Goal: Task Accomplishment & Management: Complete application form

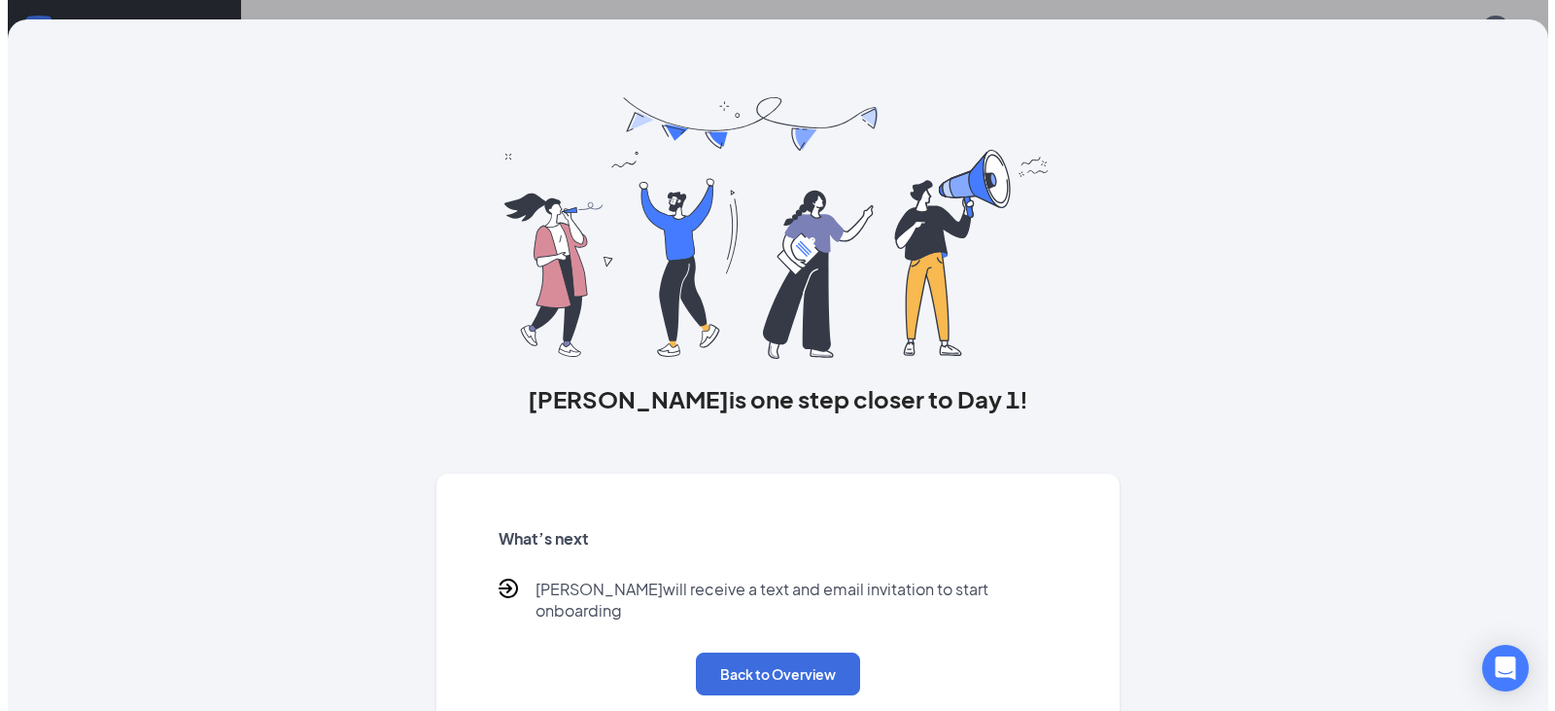
scroll to position [181, 0]
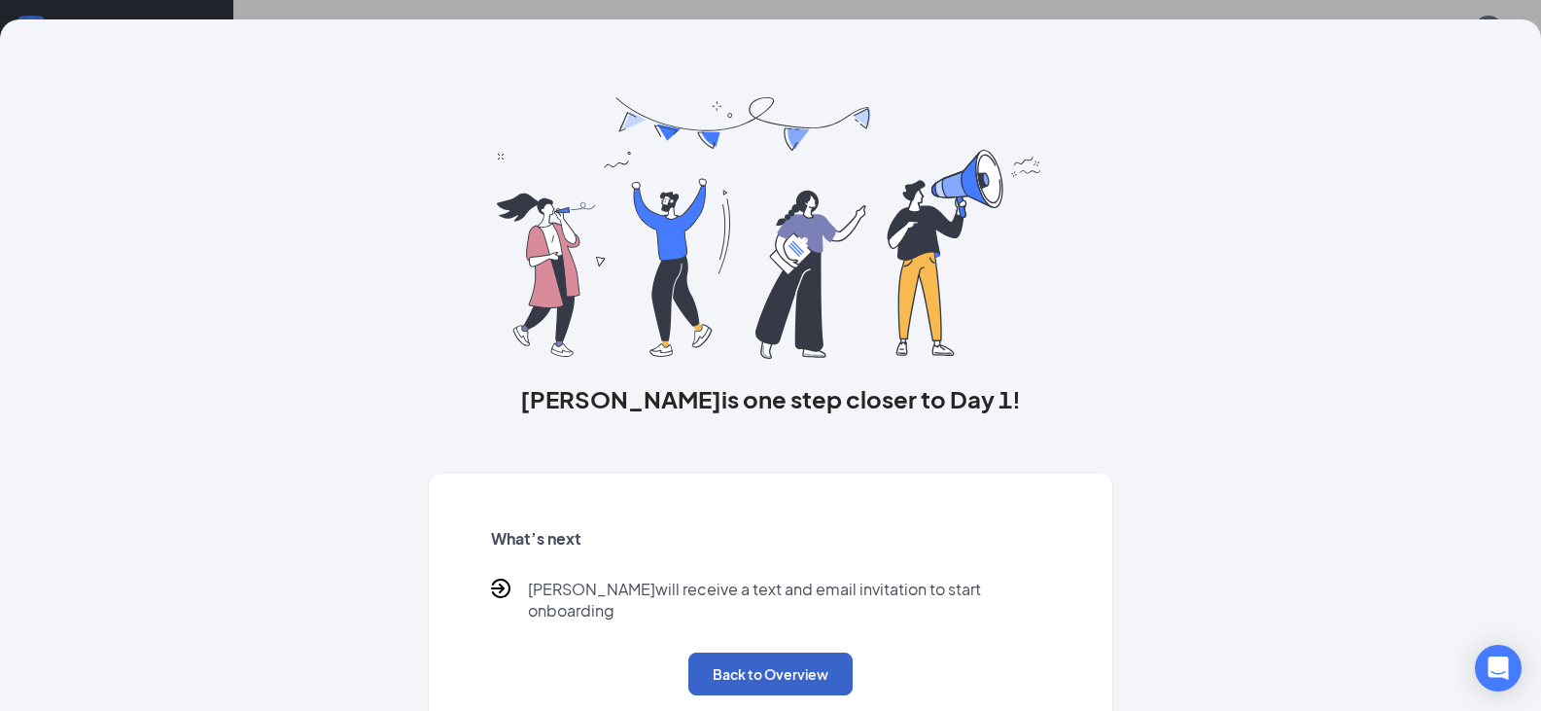
click at [722, 652] on button "Back to Overview" at bounding box center [770, 673] width 164 height 43
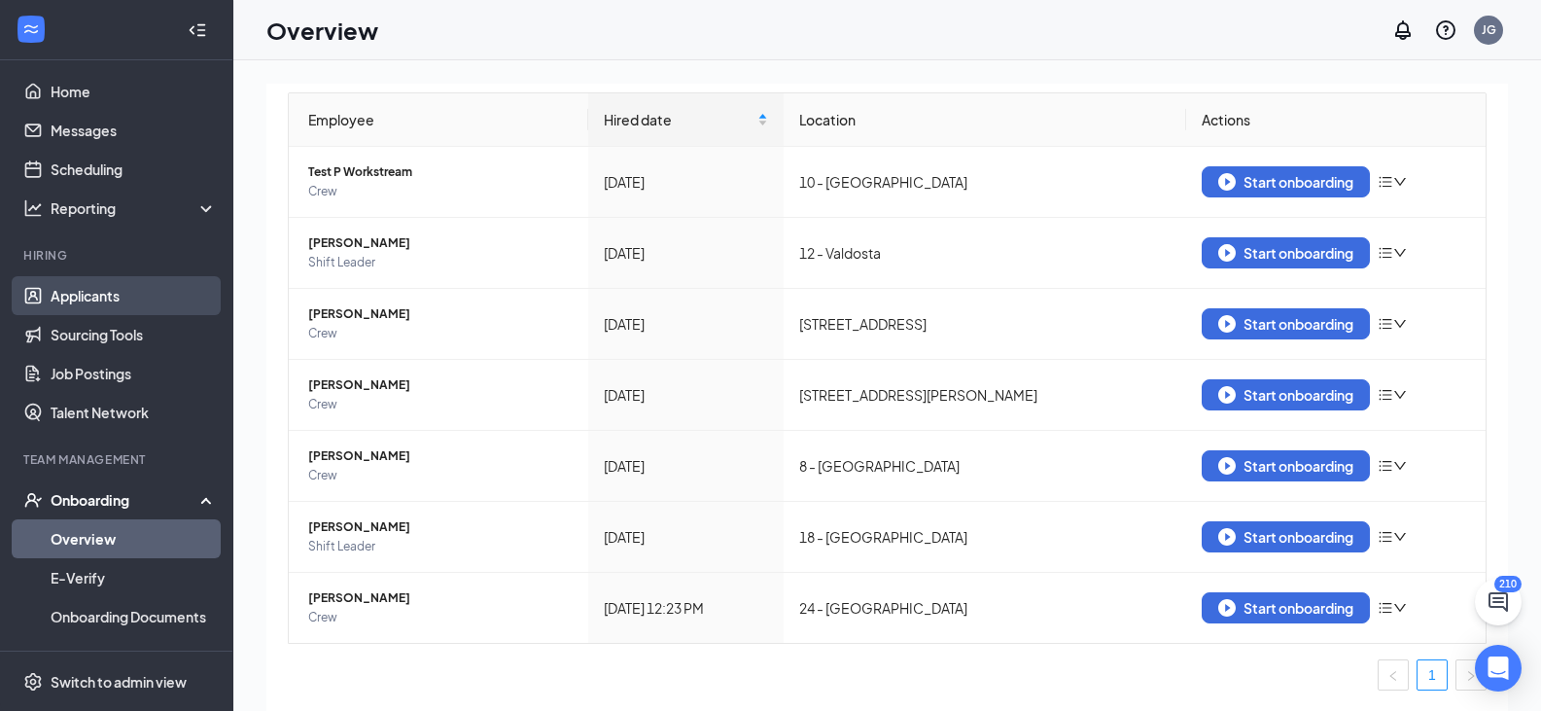
click at [74, 296] on link "Applicants" at bounding box center [134, 295] width 166 height 39
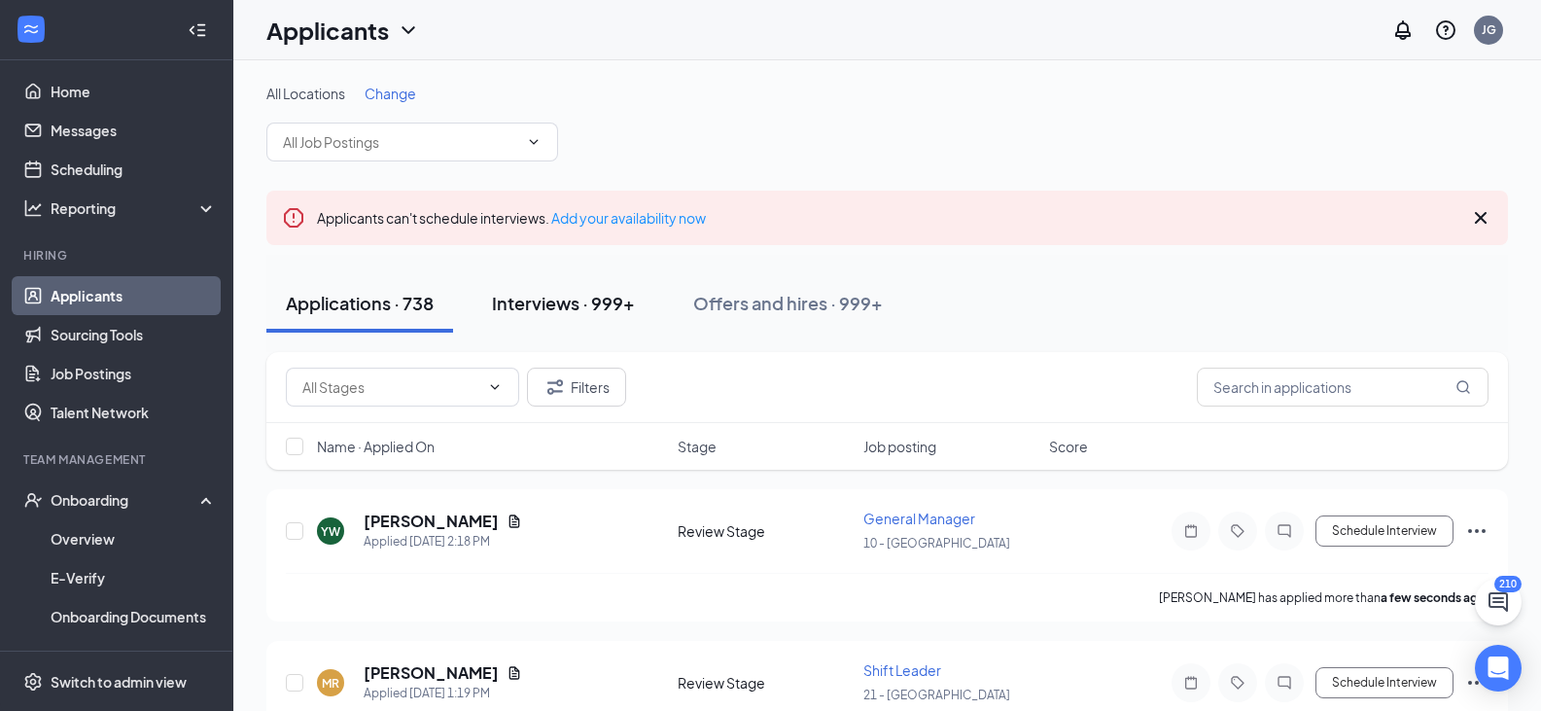
click at [575, 301] on div "Interviews · 999+" at bounding box center [563, 303] width 143 height 24
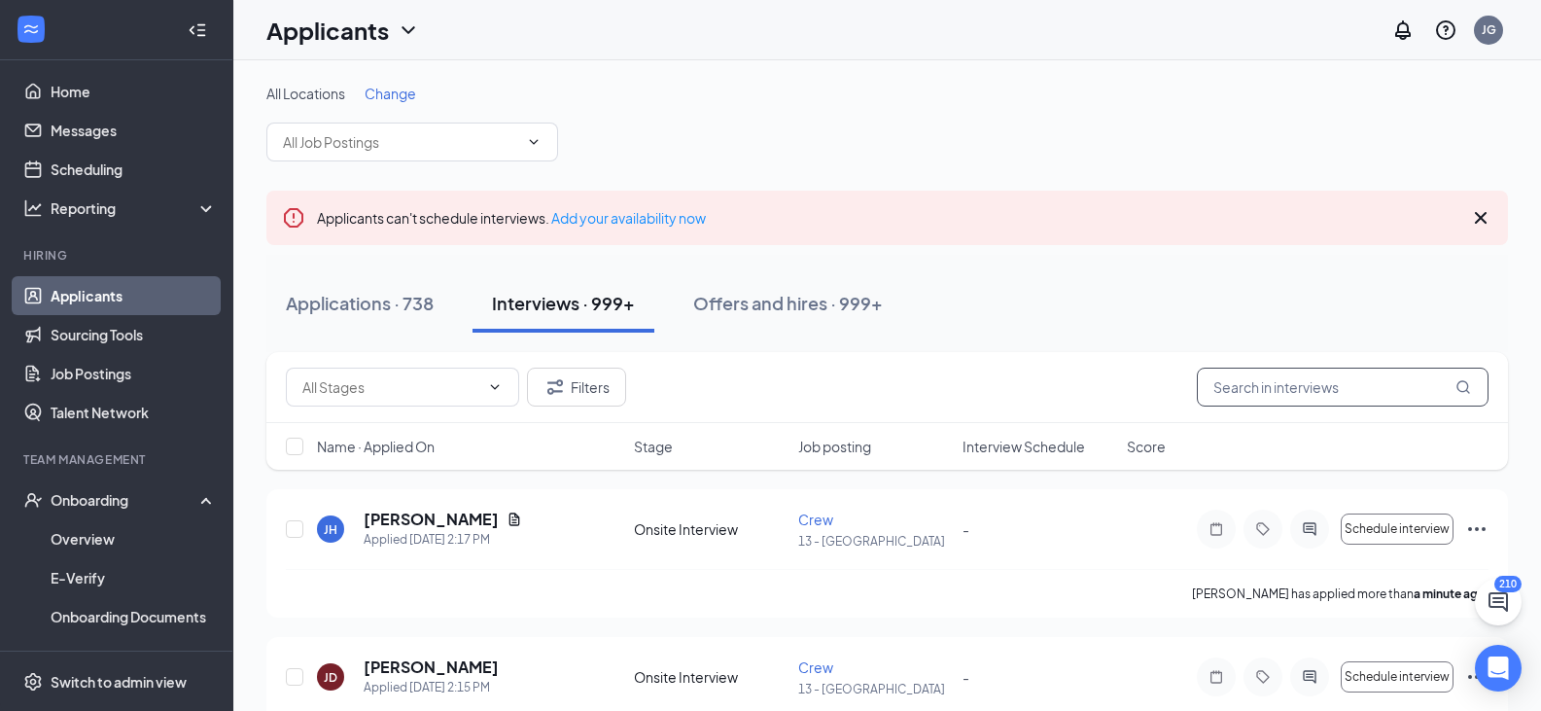
click at [1227, 381] on input "text" at bounding box center [1343, 386] width 292 height 39
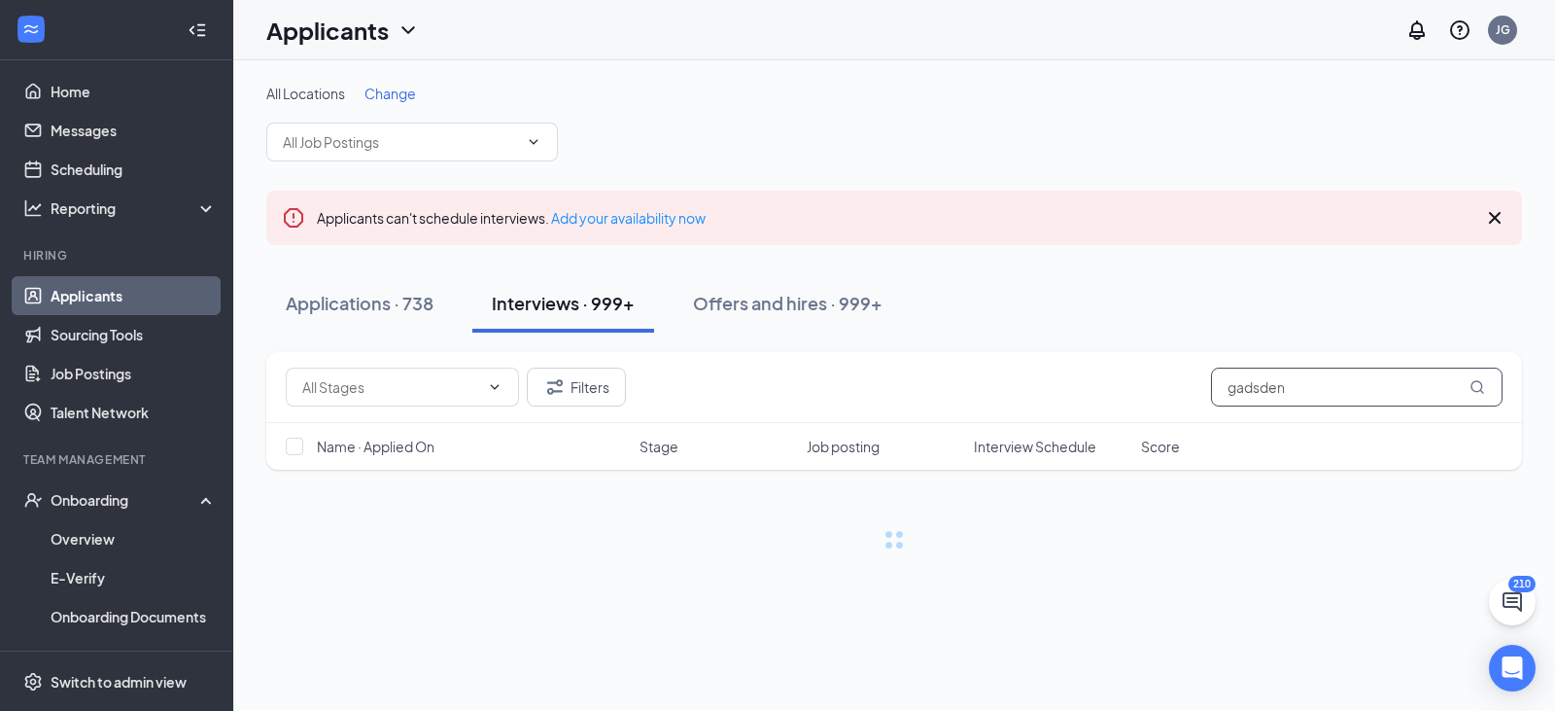
type input "gadsden"
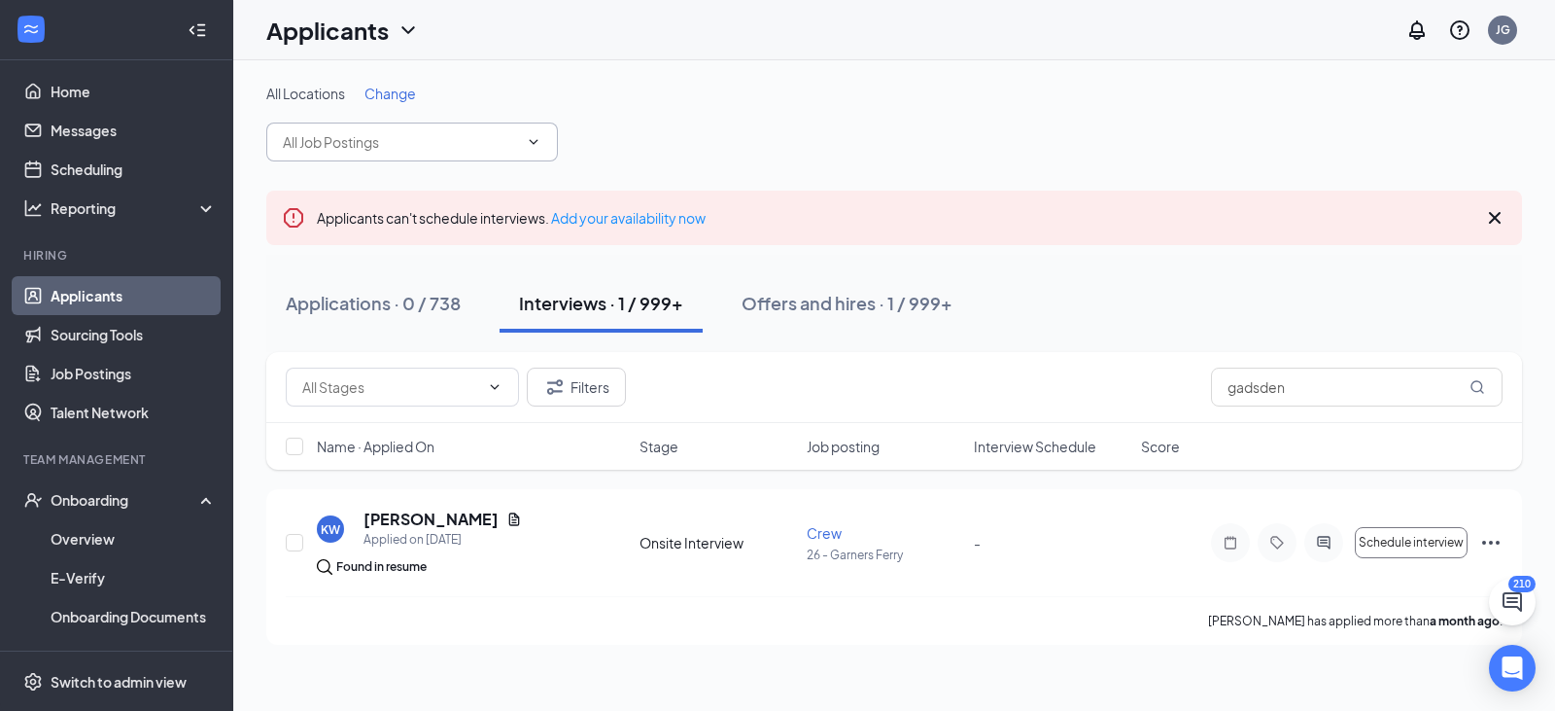
click at [537, 132] on span at bounding box center [412, 141] width 292 height 39
click at [476, 153] on span at bounding box center [412, 141] width 292 height 39
click at [511, 142] on input "text" at bounding box center [400, 141] width 235 height 21
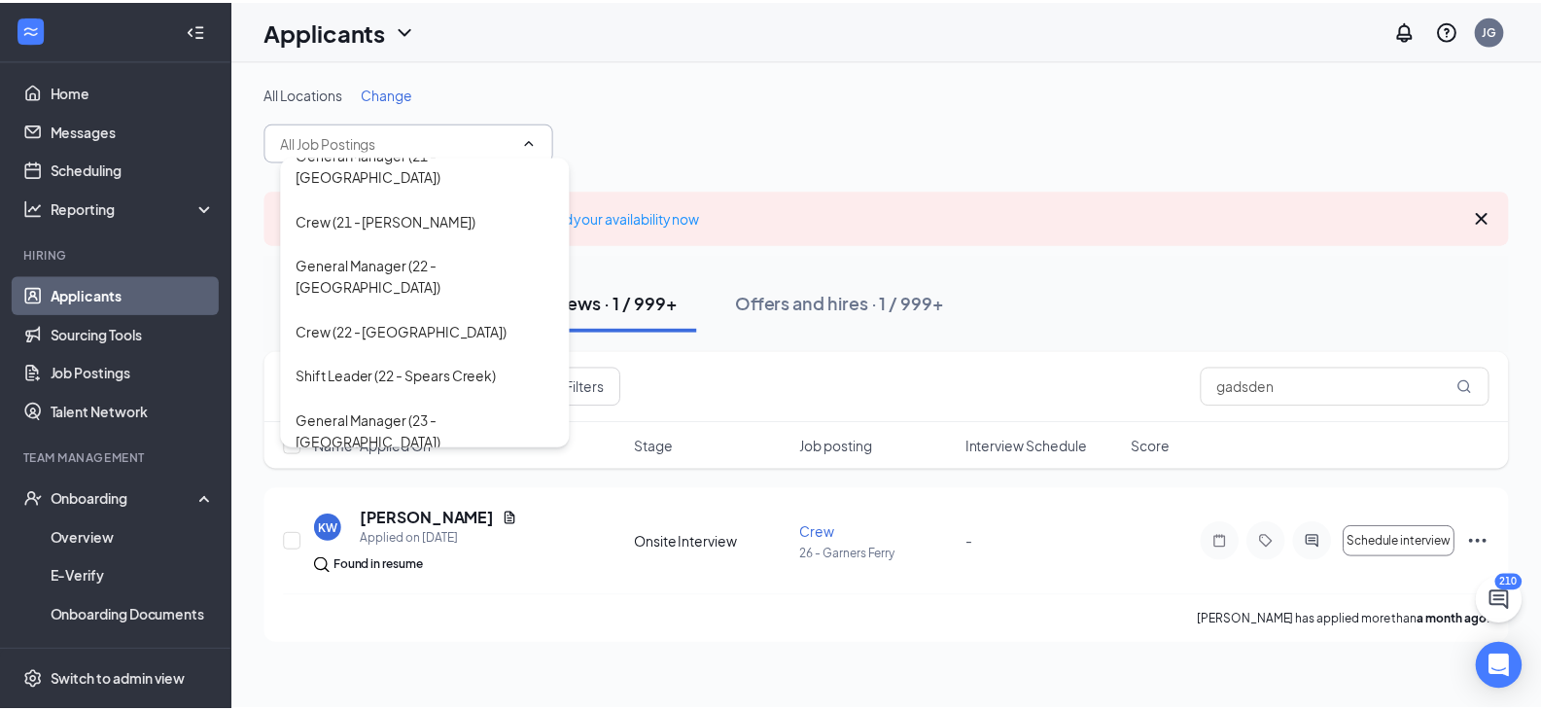
scroll to position [2049, 0]
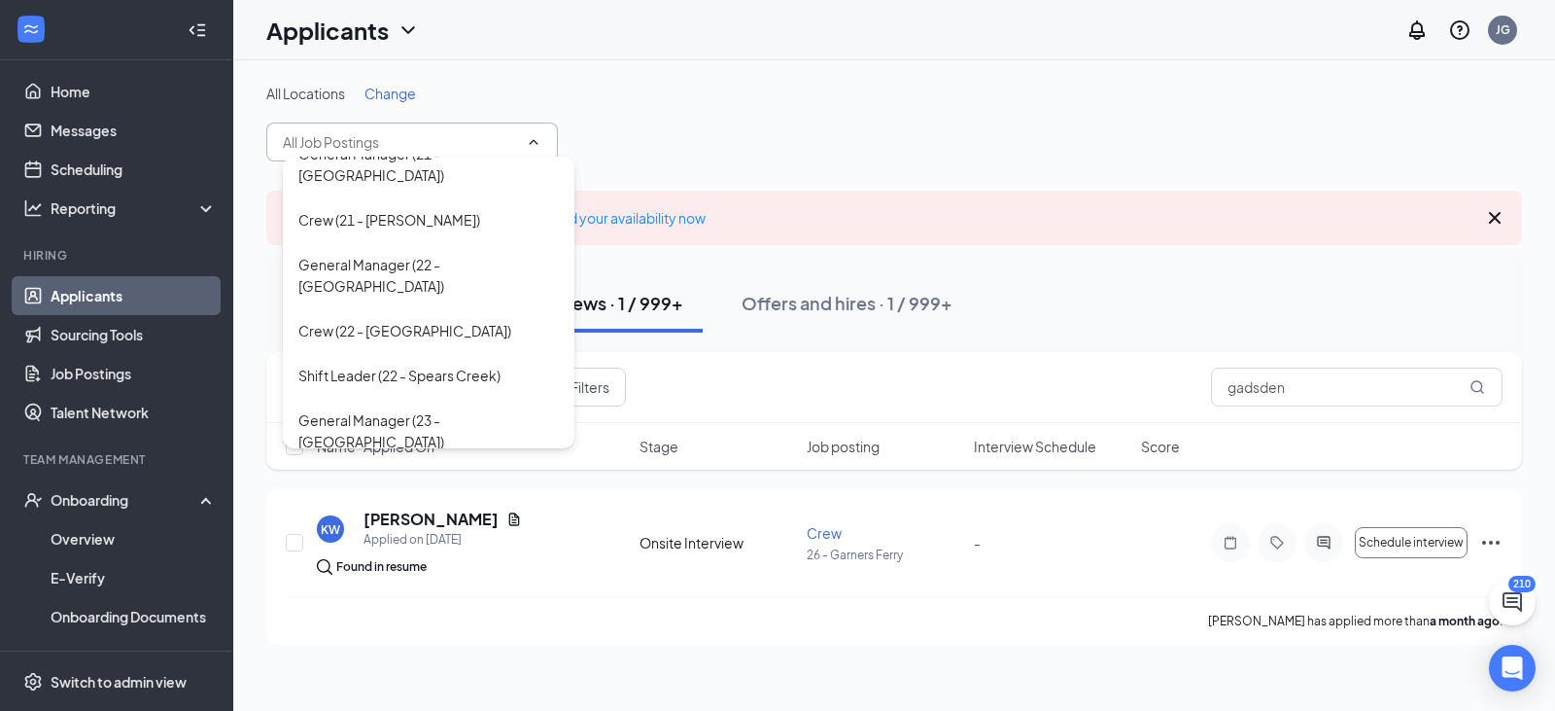
click at [341, 631] on div "Crew (24 - [GEOGRAPHIC_DATA])" at bounding box center [404, 641] width 213 height 21
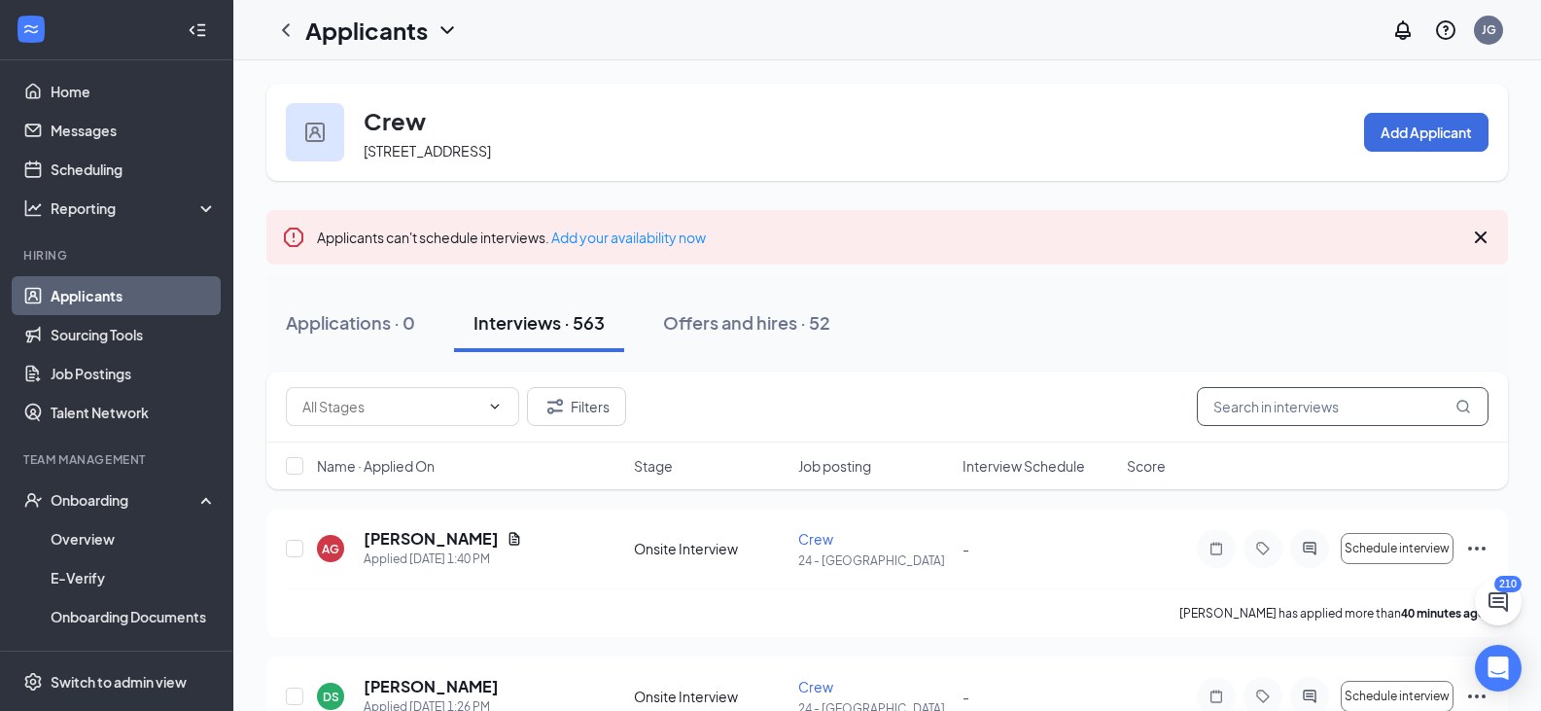
click at [1245, 402] on input "text" at bounding box center [1343, 406] width 292 height 39
type input "[PERSON_NAME]"
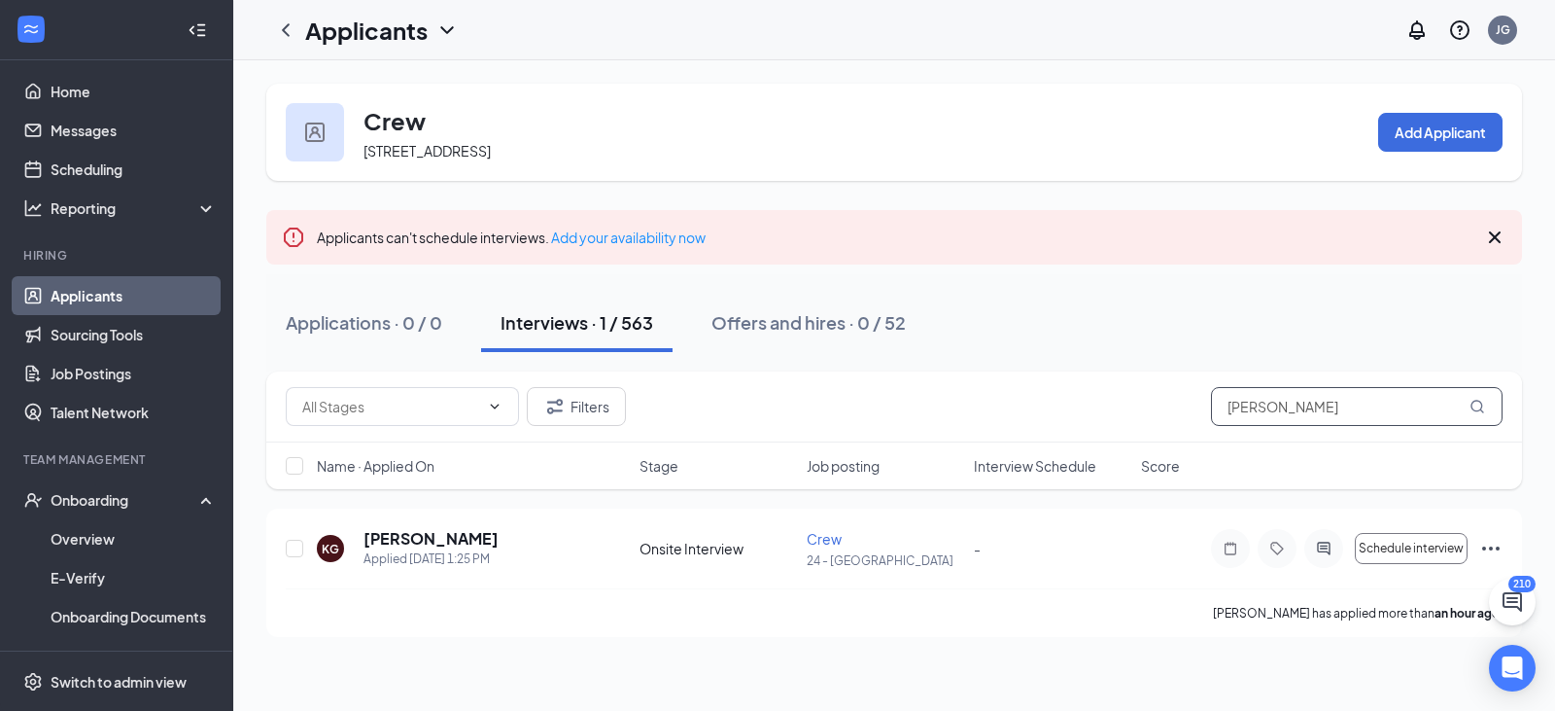
click at [1474, 404] on icon "MagnifyingGlass" at bounding box center [1478, 407] width 16 height 16
click at [439, 533] on h5 "[PERSON_NAME]" at bounding box center [431, 538] width 135 height 21
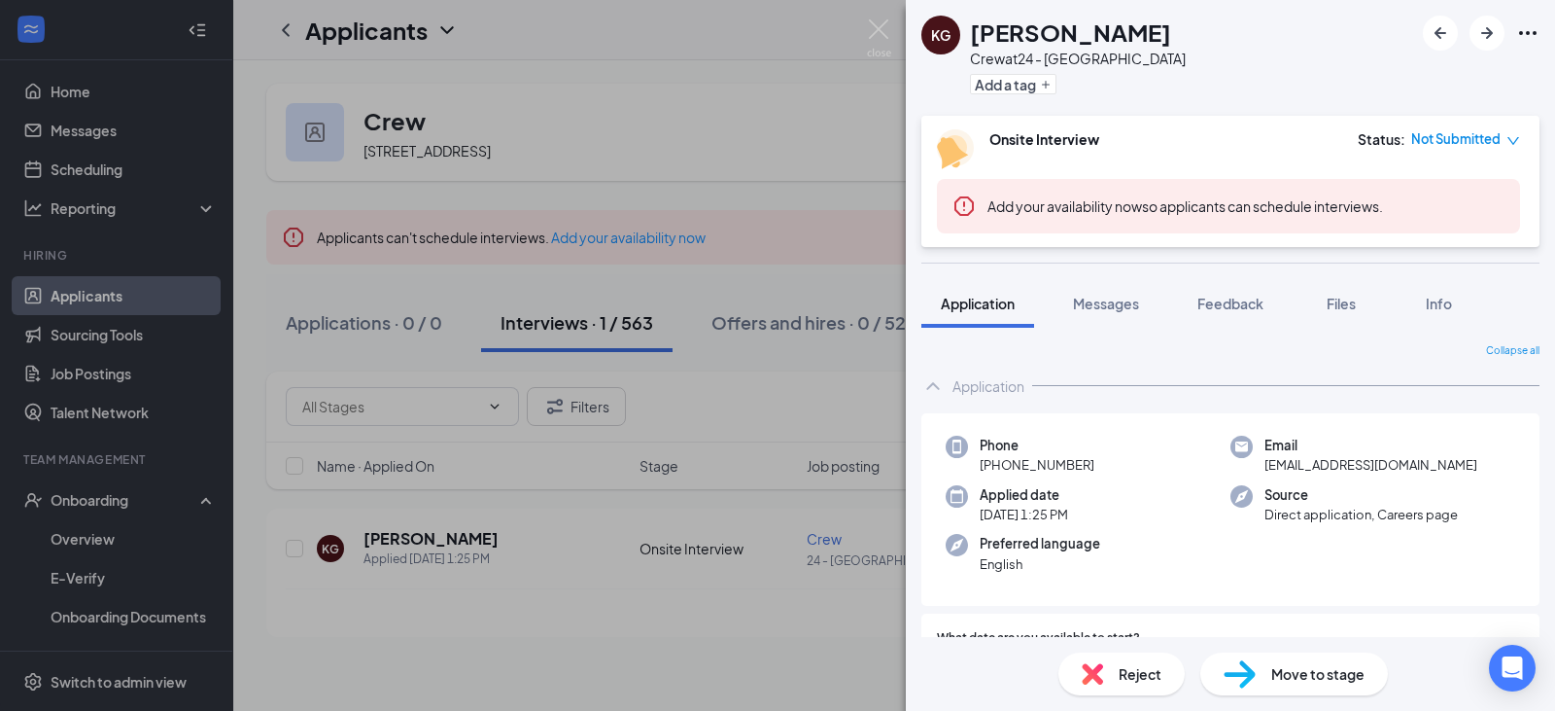
click at [1274, 673] on span "Move to stage" at bounding box center [1317, 673] width 93 height 21
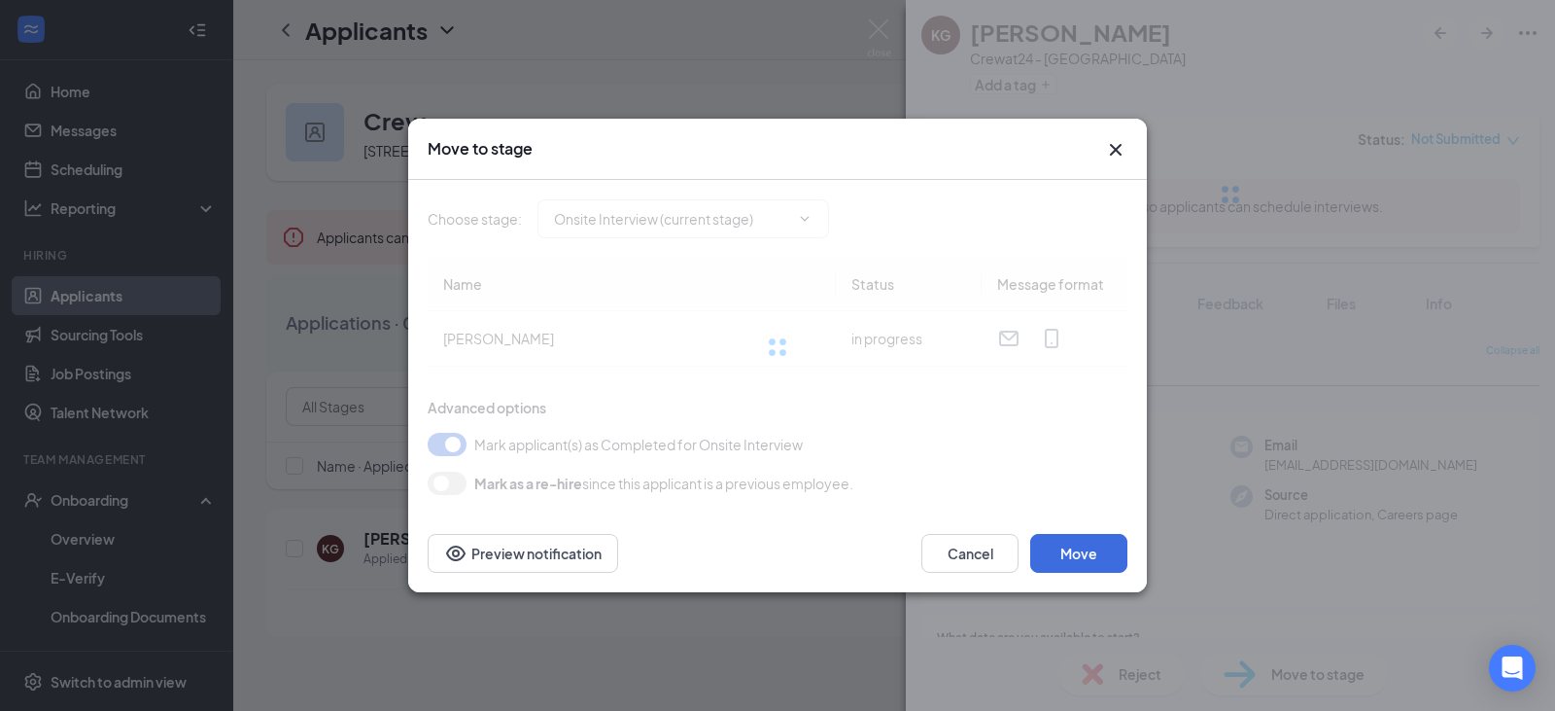
type input "Hiring Complete (final stage)"
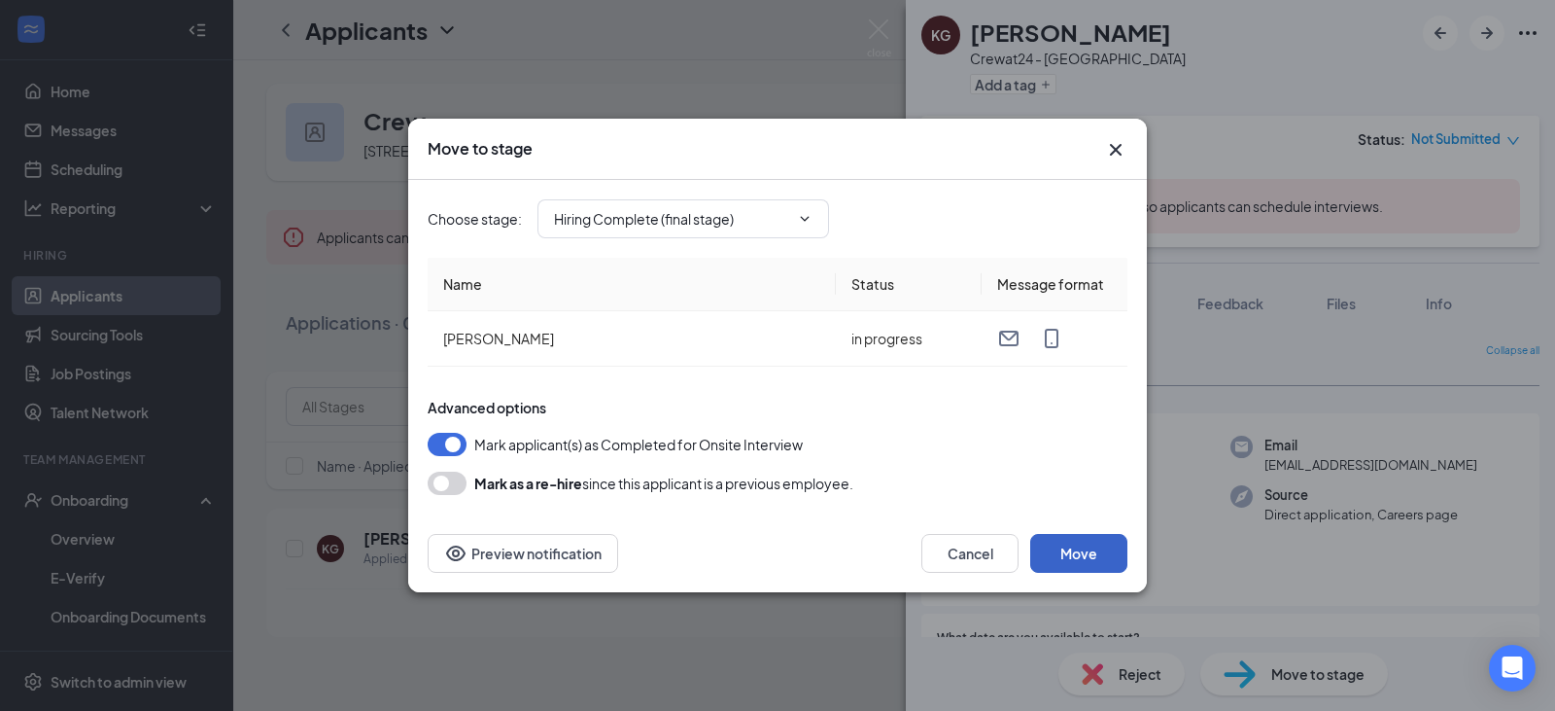
click at [1062, 542] on button "Move" at bounding box center [1078, 553] width 97 height 39
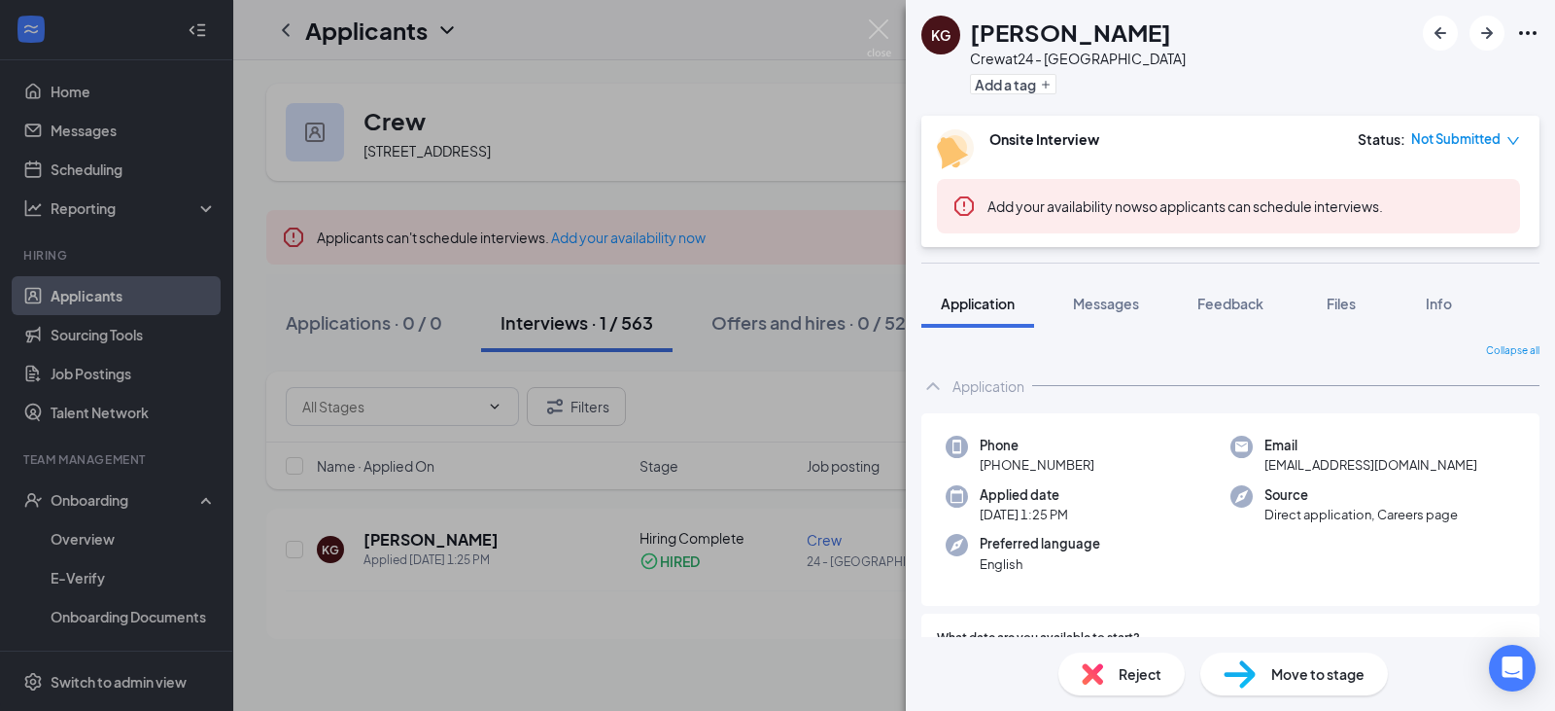
click at [1275, 682] on span "Move to stage" at bounding box center [1317, 673] width 93 height 21
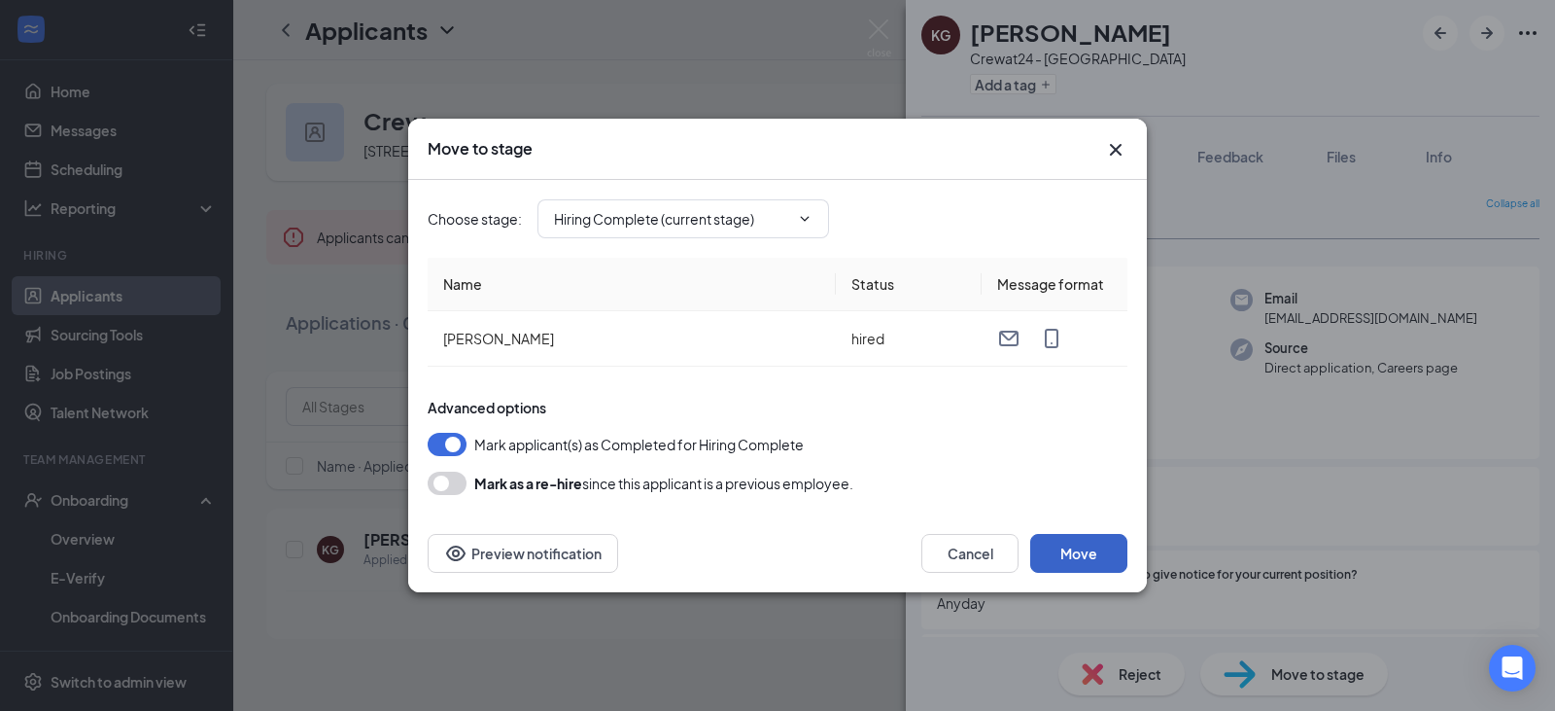
click at [1083, 547] on button "Move" at bounding box center [1078, 553] width 97 height 39
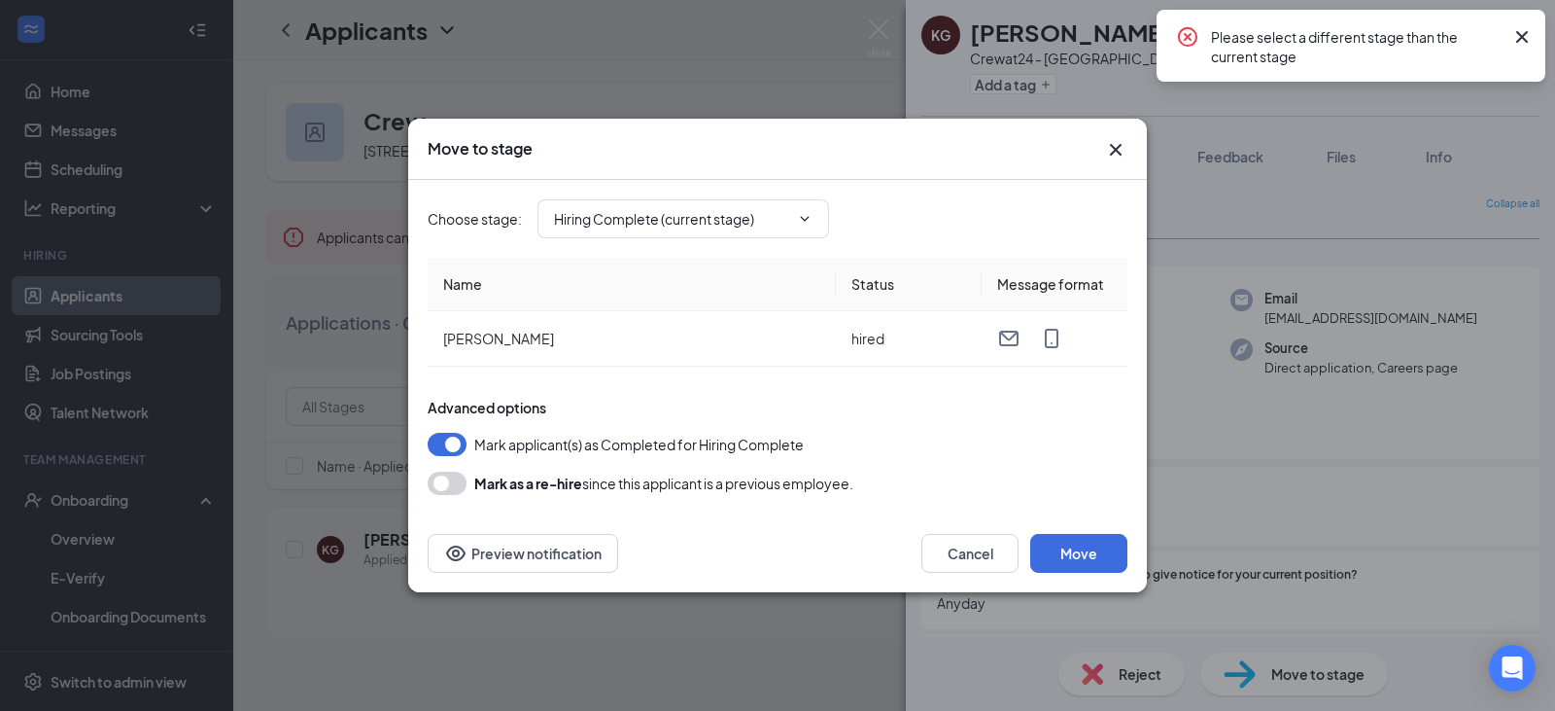
click at [1518, 33] on icon "Cross" at bounding box center [1522, 37] width 12 height 12
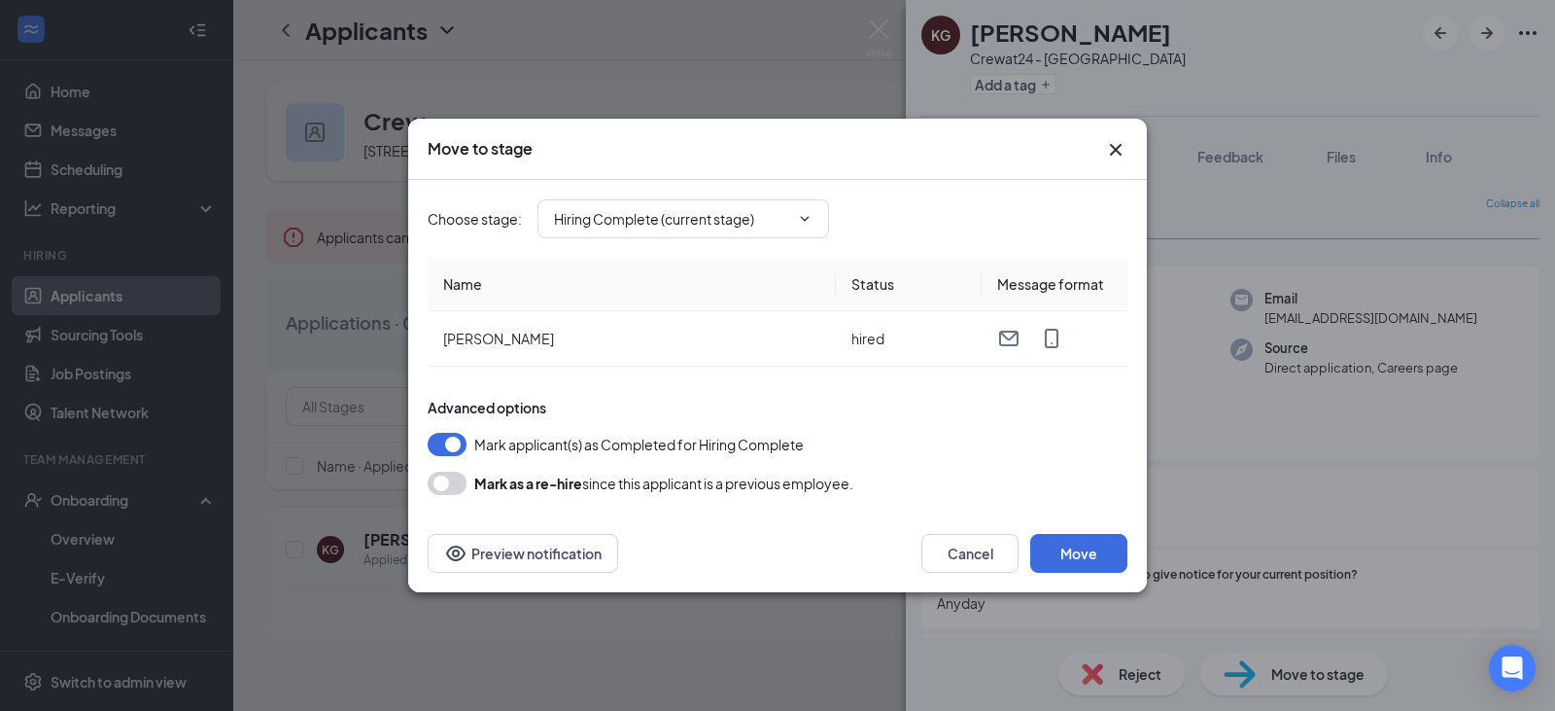
click at [1104, 154] on icon "Cross" at bounding box center [1115, 149] width 23 height 23
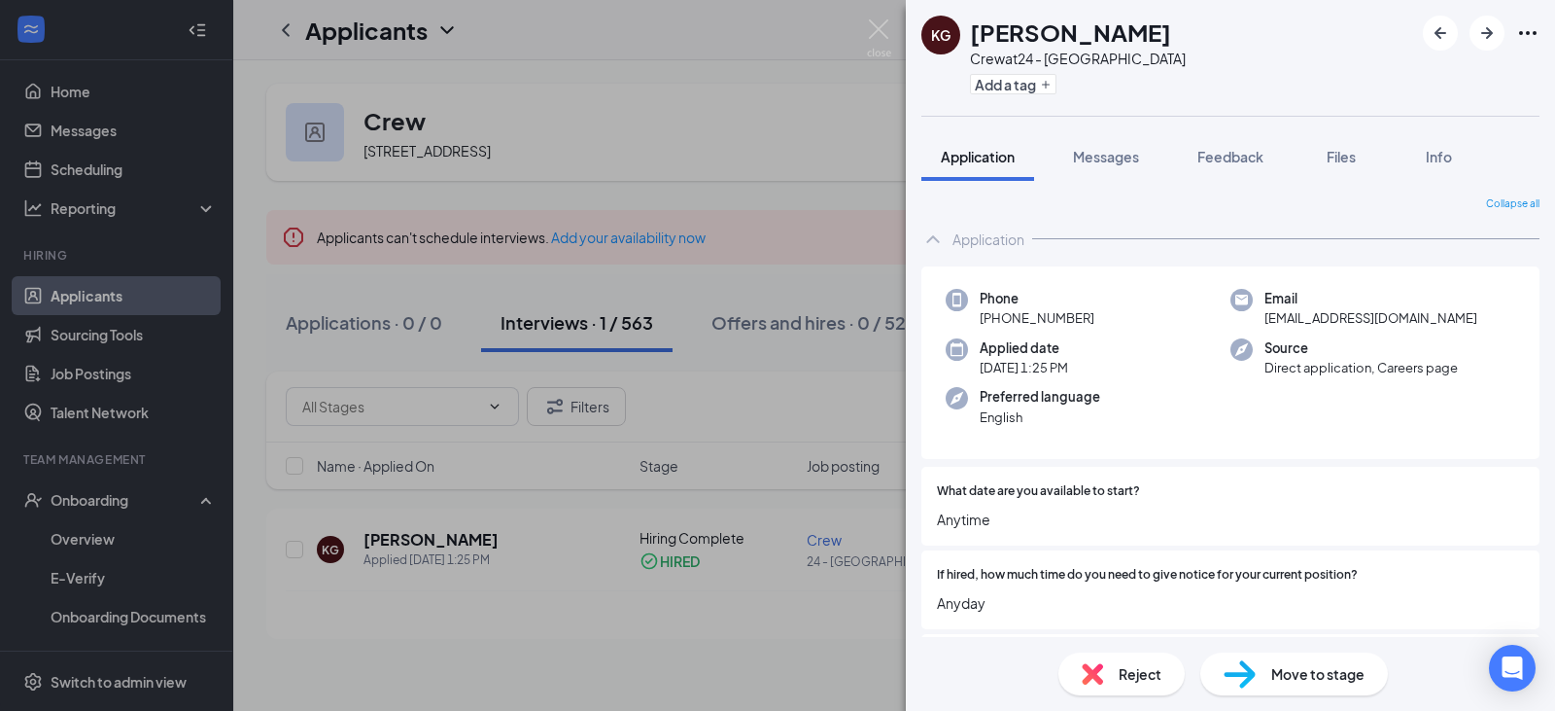
click at [90, 532] on div "KG [PERSON_NAME] Crew at 24 - Orangeburg Add a tag Application Messages Feedbac…" at bounding box center [777, 355] width 1555 height 711
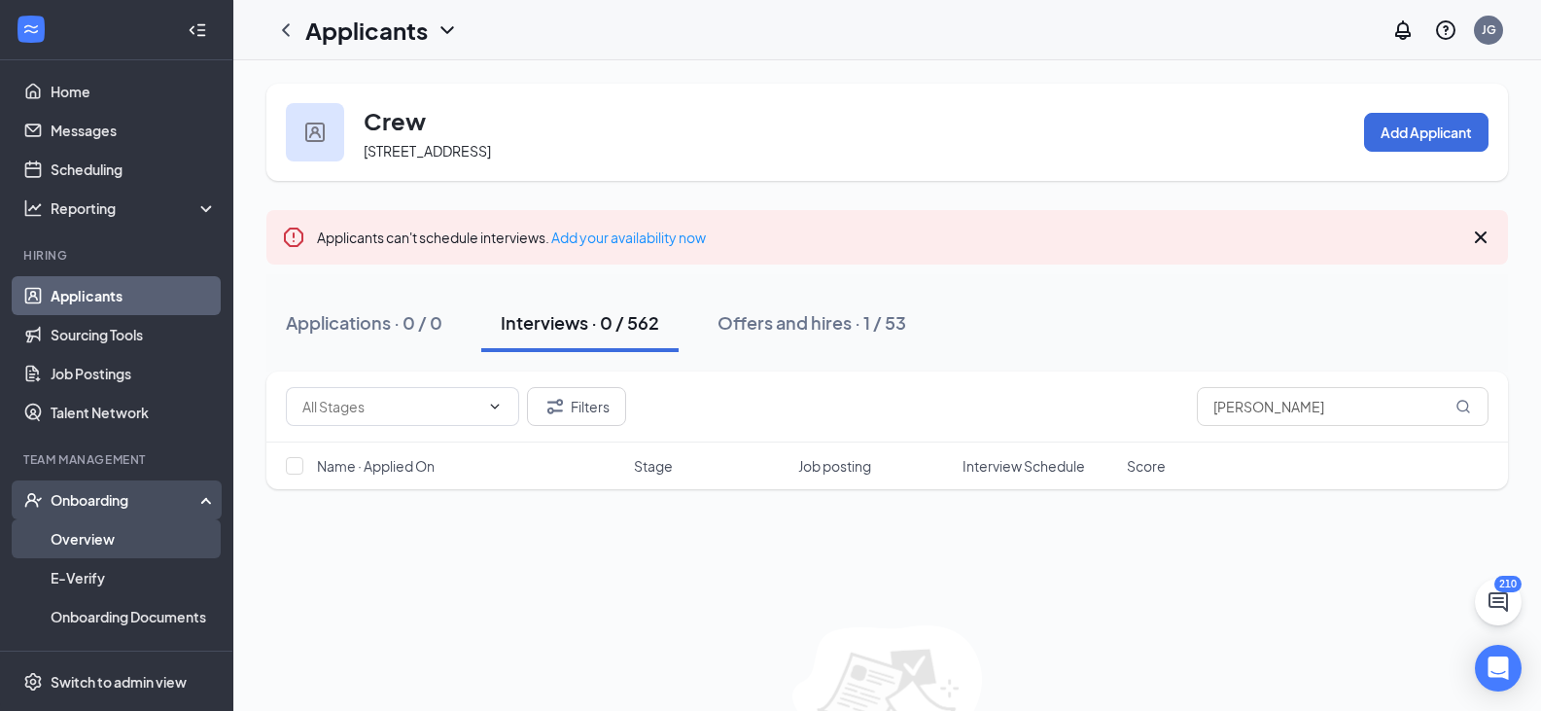
click at [91, 535] on link "Overview" at bounding box center [134, 538] width 166 height 39
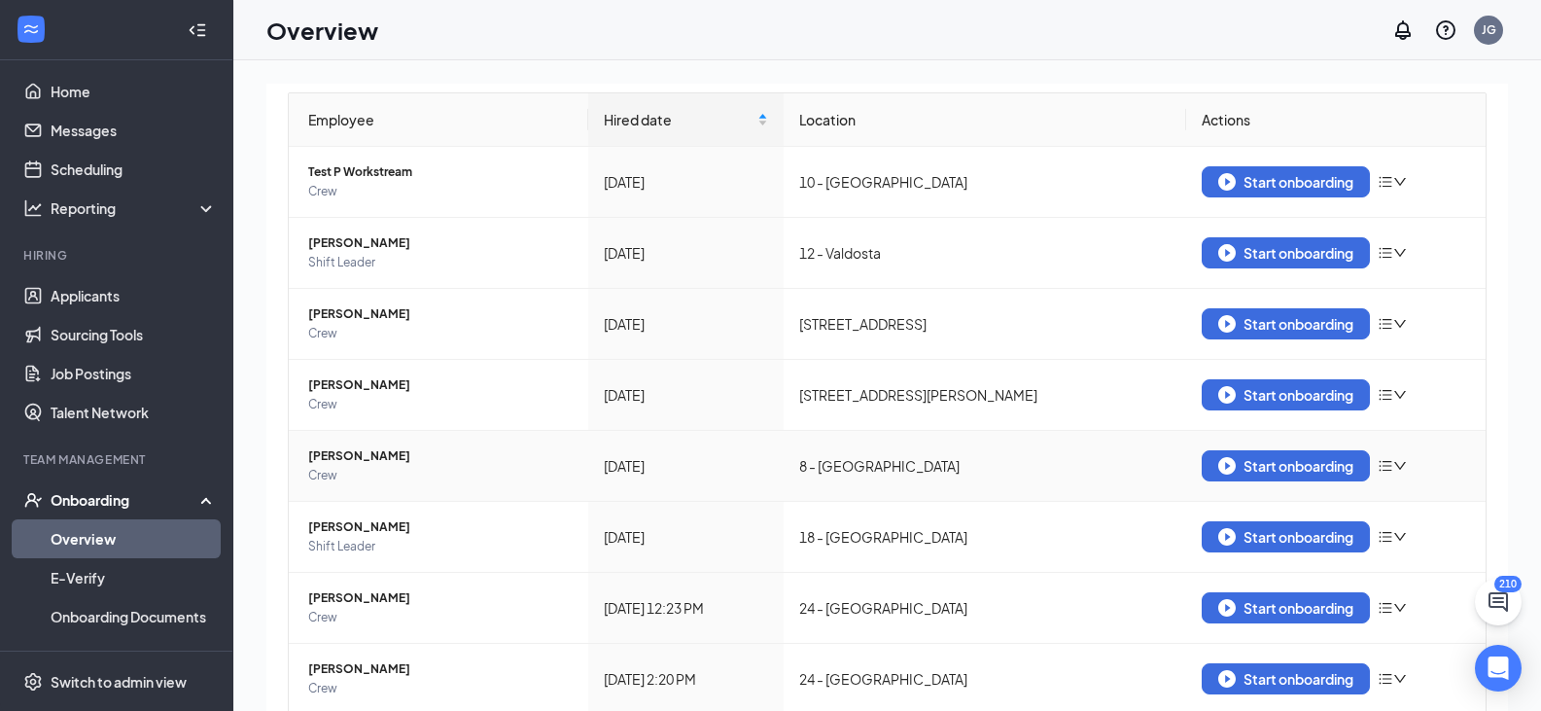
scroll to position [252, 0]
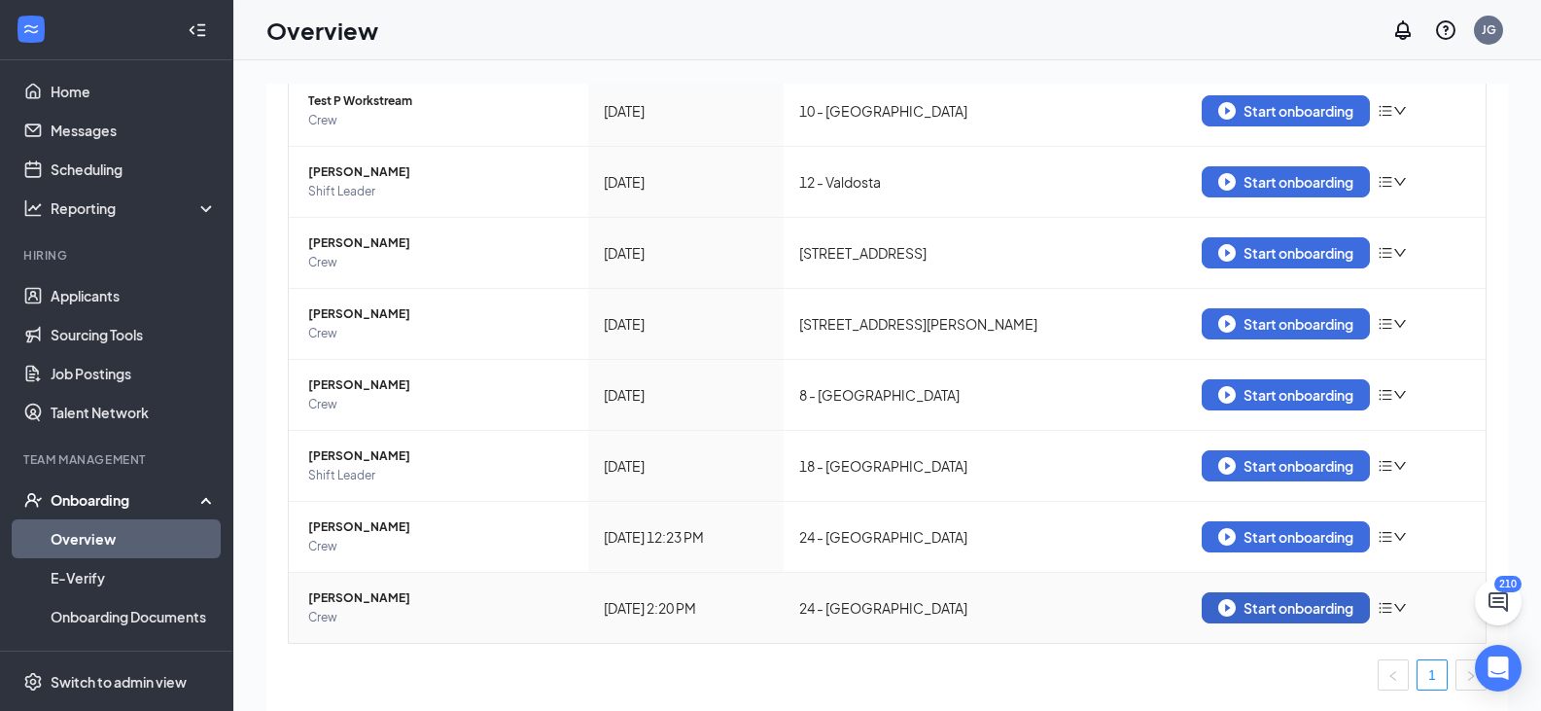
click at [1243, 605] on div "Start onboarding" at bounding box center [1285, 607] width 135 height 17
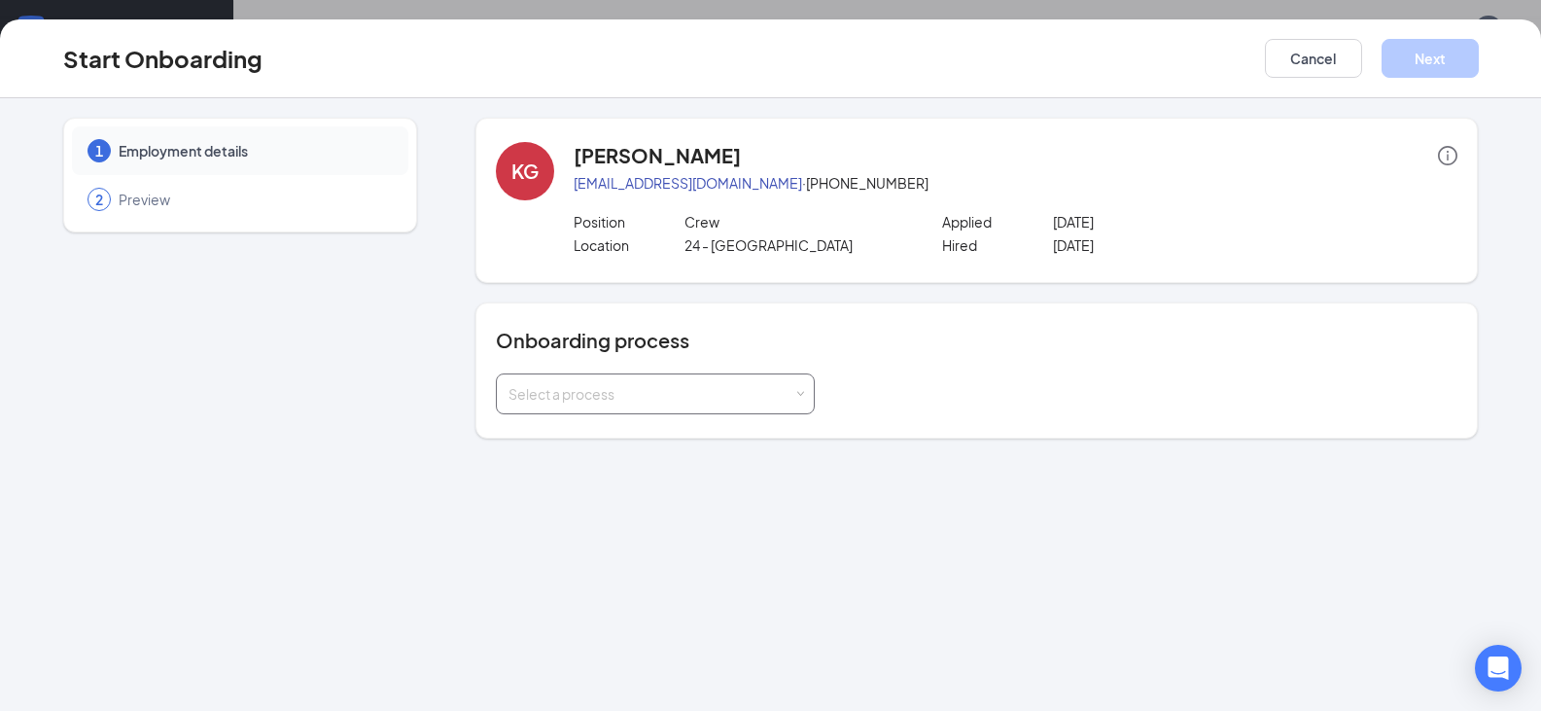
click at [801, 387] on div "Select a process" at bounding box center [655, 393] width 294 height 39
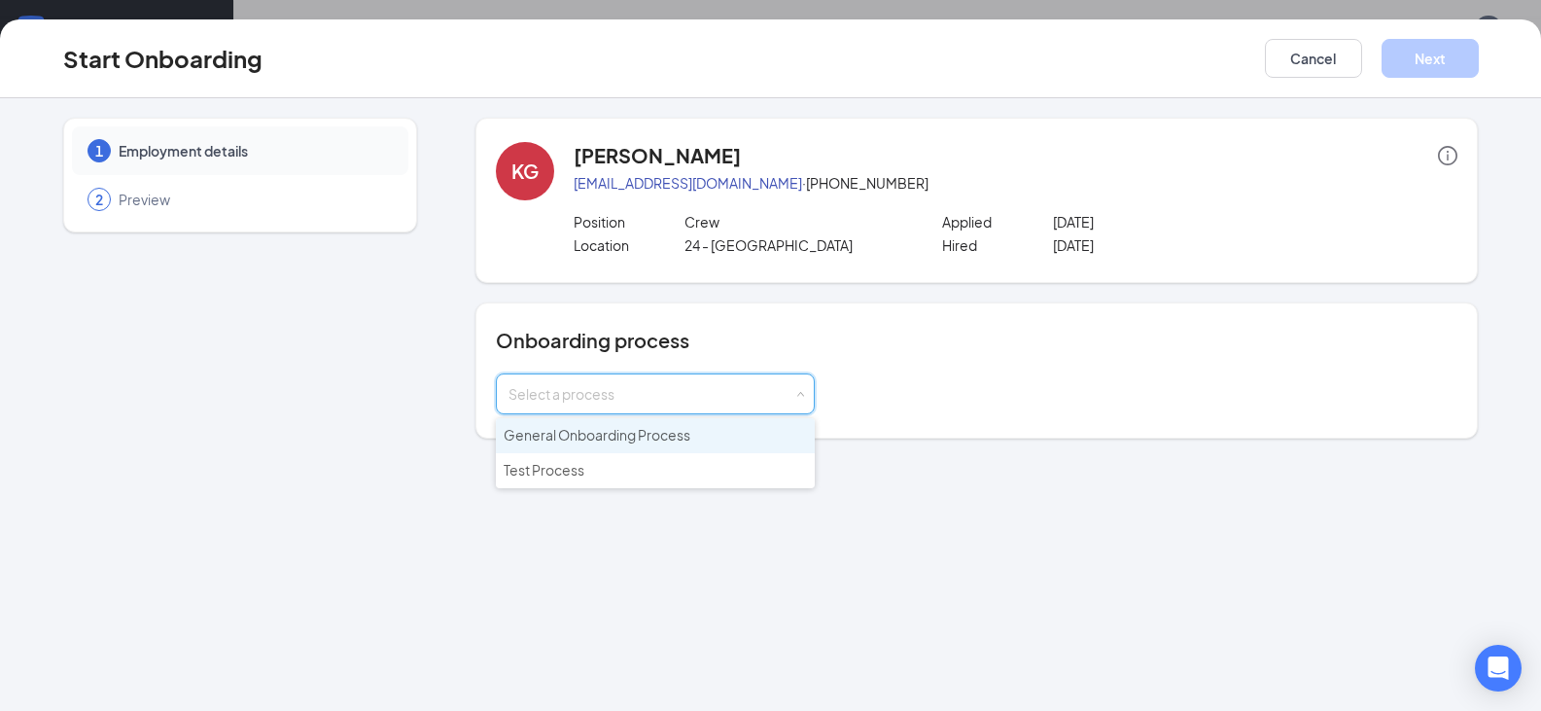
click at [665, 437] on span "General Onboarding Process" at bounding box center [597, 434] width 187 height 17
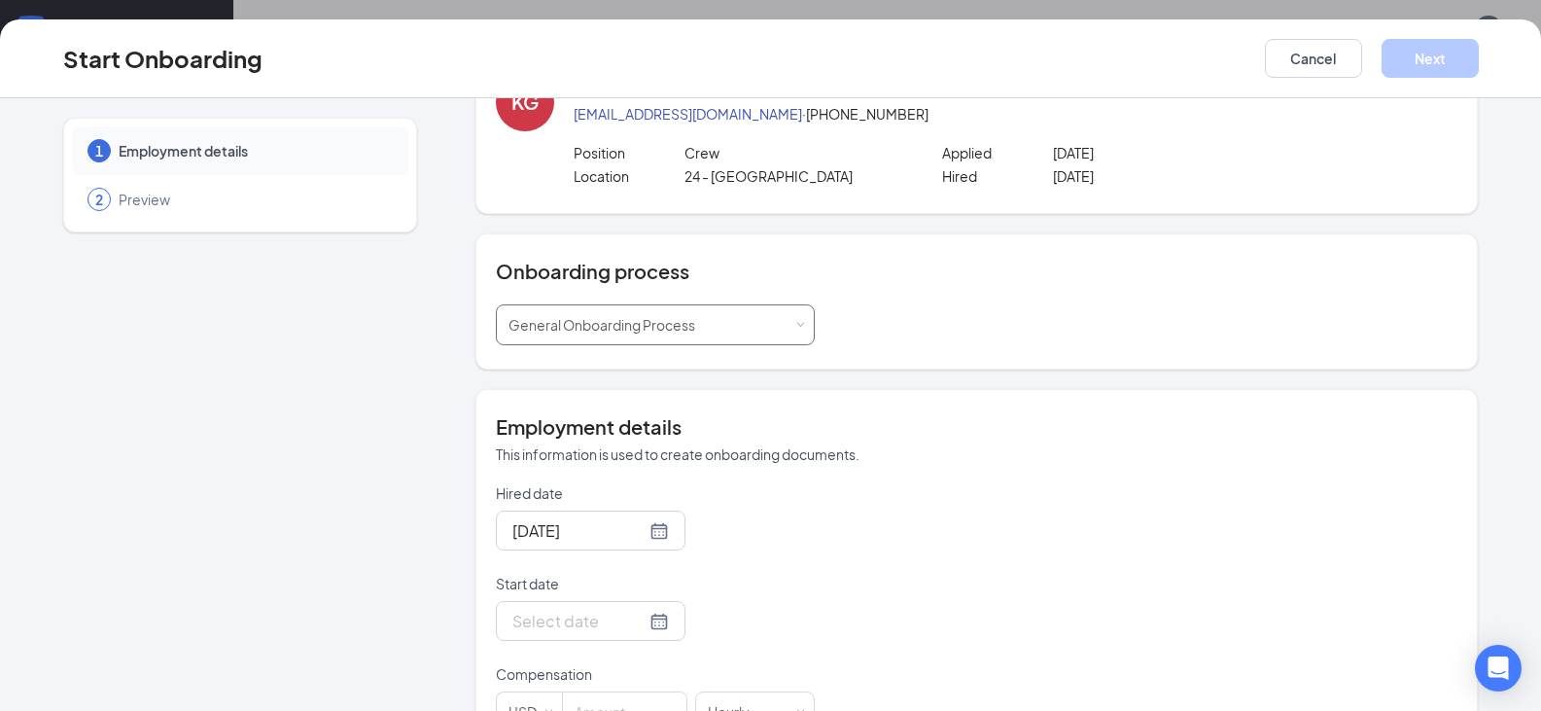
scroll to position [95, 0]
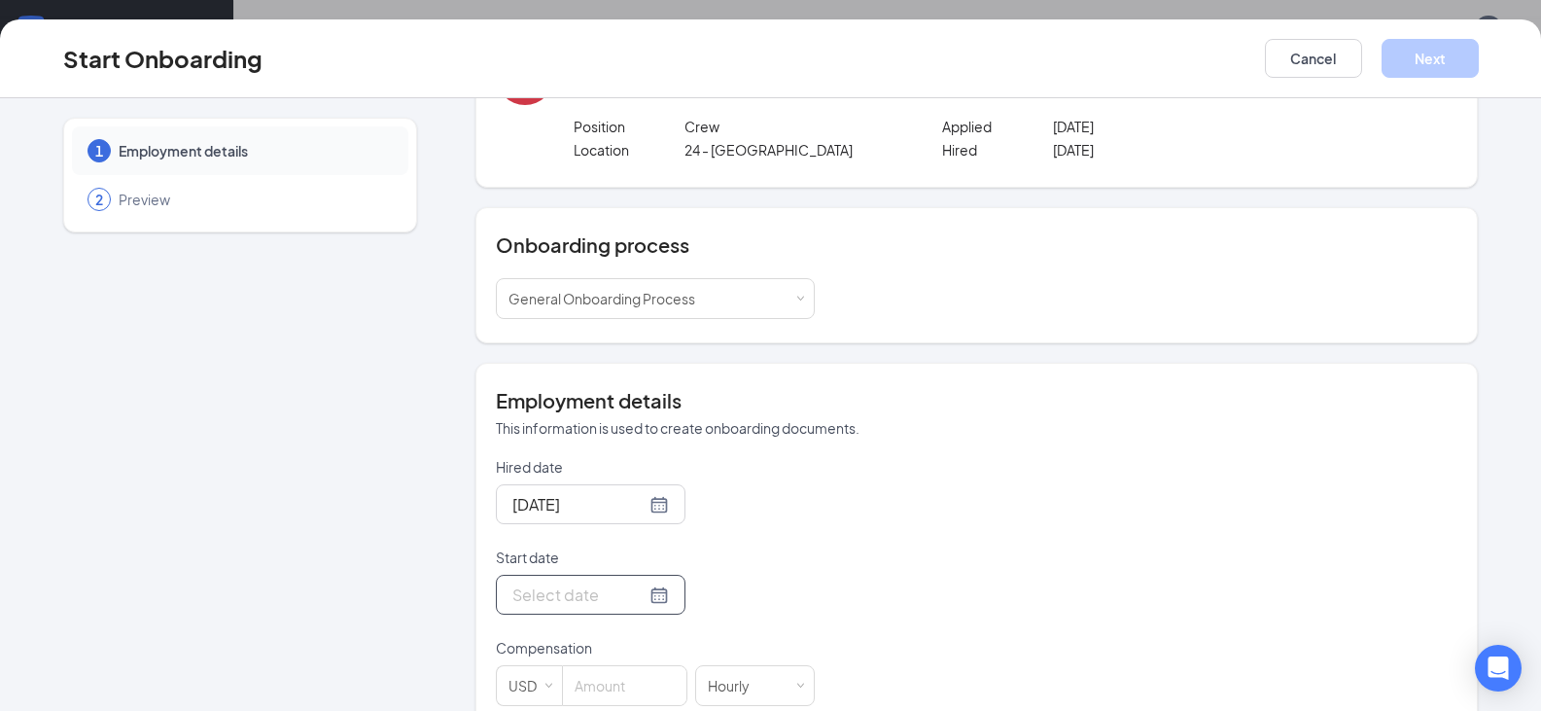
click at [641, 594] on div at bounding box center [590, 594] width 157 height 24
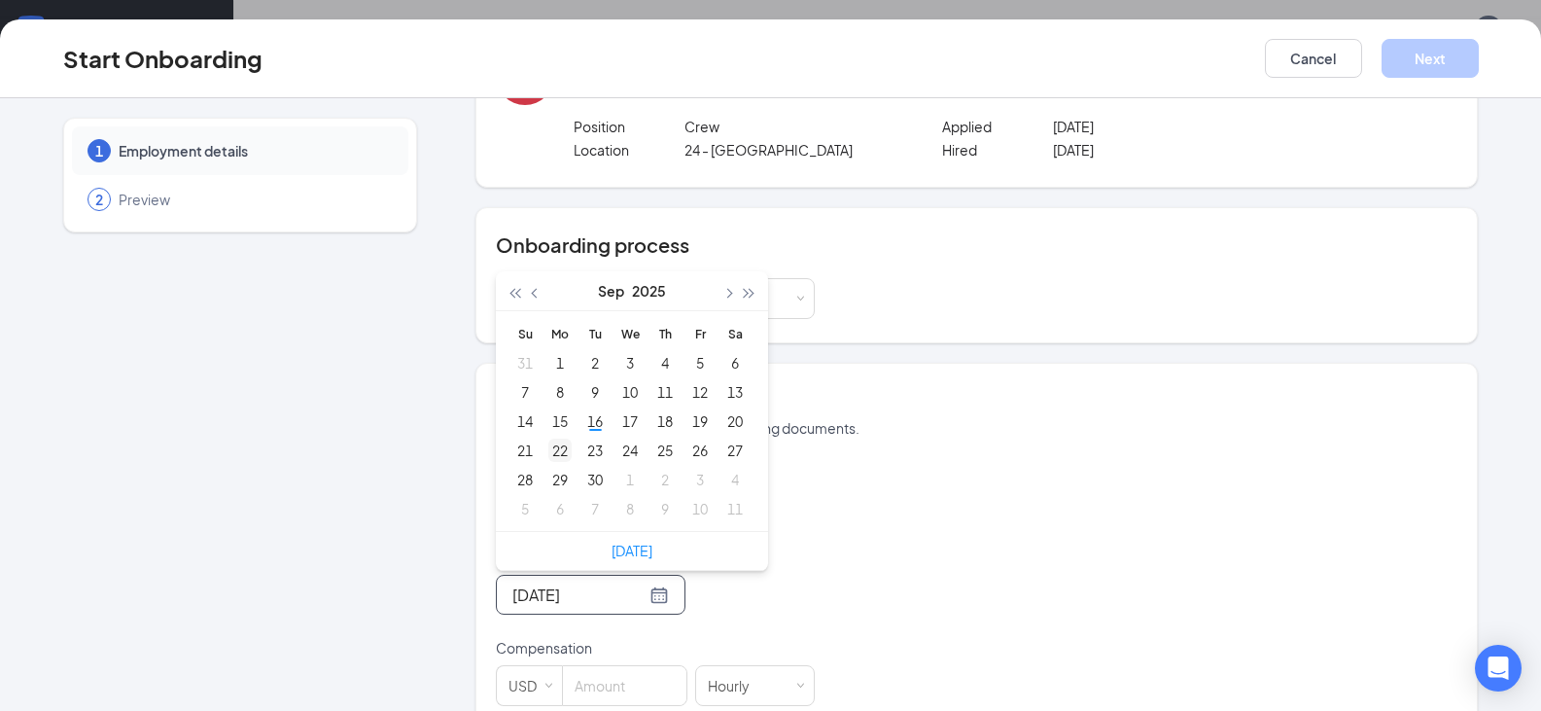
type input "[DATE]"
click at [548, 446] on div "22" at bounding box center [559, 449] width 23 height 23
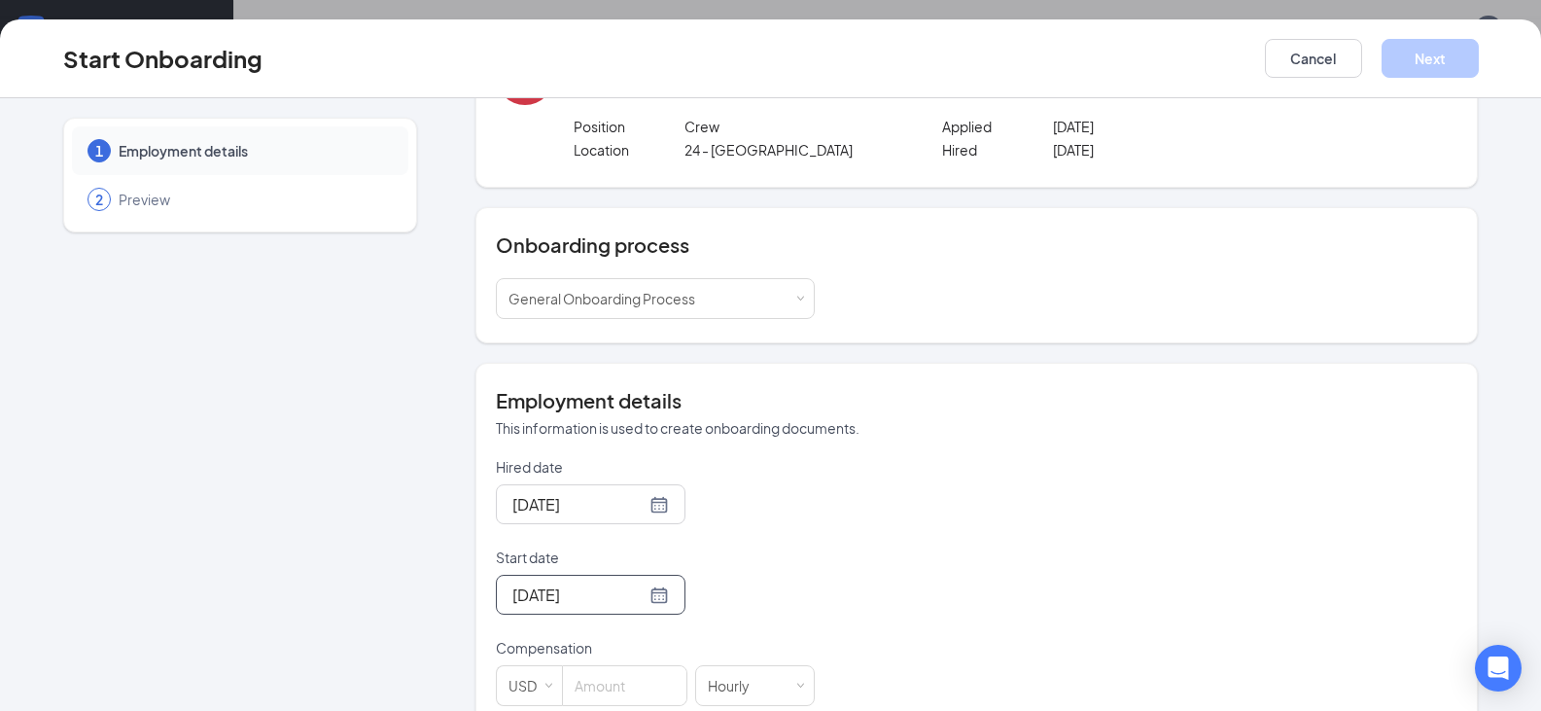
scroll to position [226, 0]
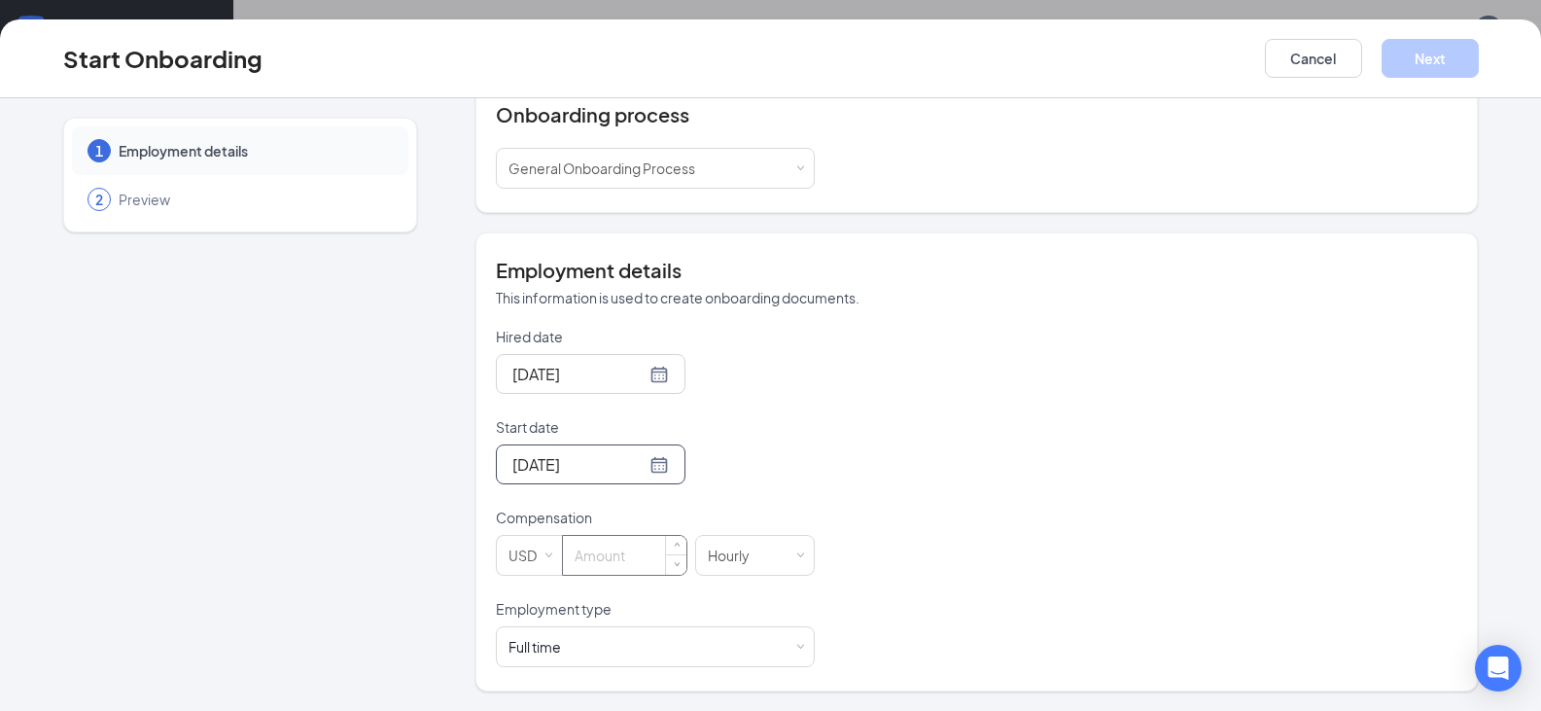
click at [637, 564] on input at bounding box center [624, 555] width 123 height 39
type input "11"
click at [785, 649] on div "Full time Works 30+ hours per week and is reasonably expected to work" at bounding box center [655, 646] width 294 height 39
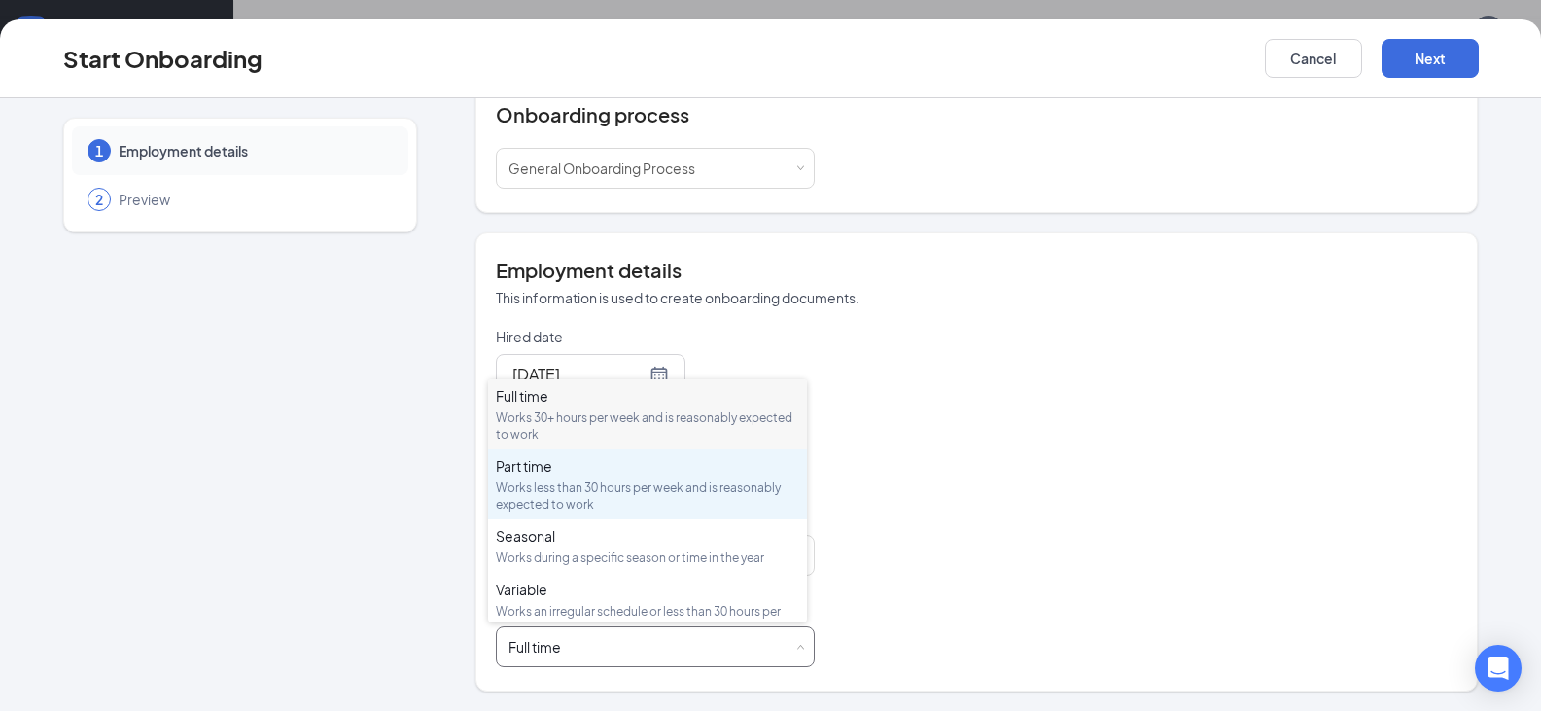
click at [595, 477] on div "Part time Works less than 30 hours per week and is reasonably expected to work" at bounding box center [647, 484] width 303 height 56
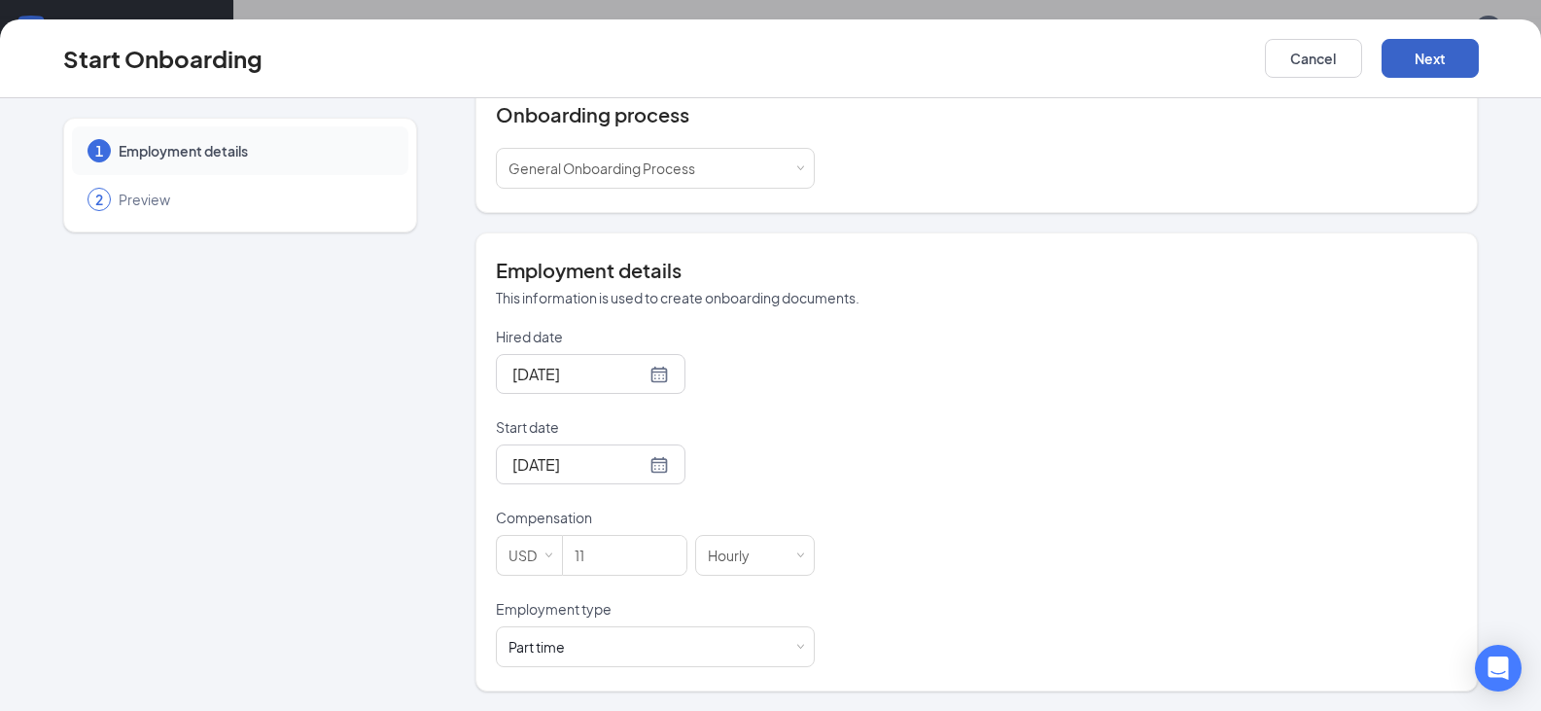
click at [1445, 51] on button "Next" at bounding box center [1429, 58] width 97 height 39
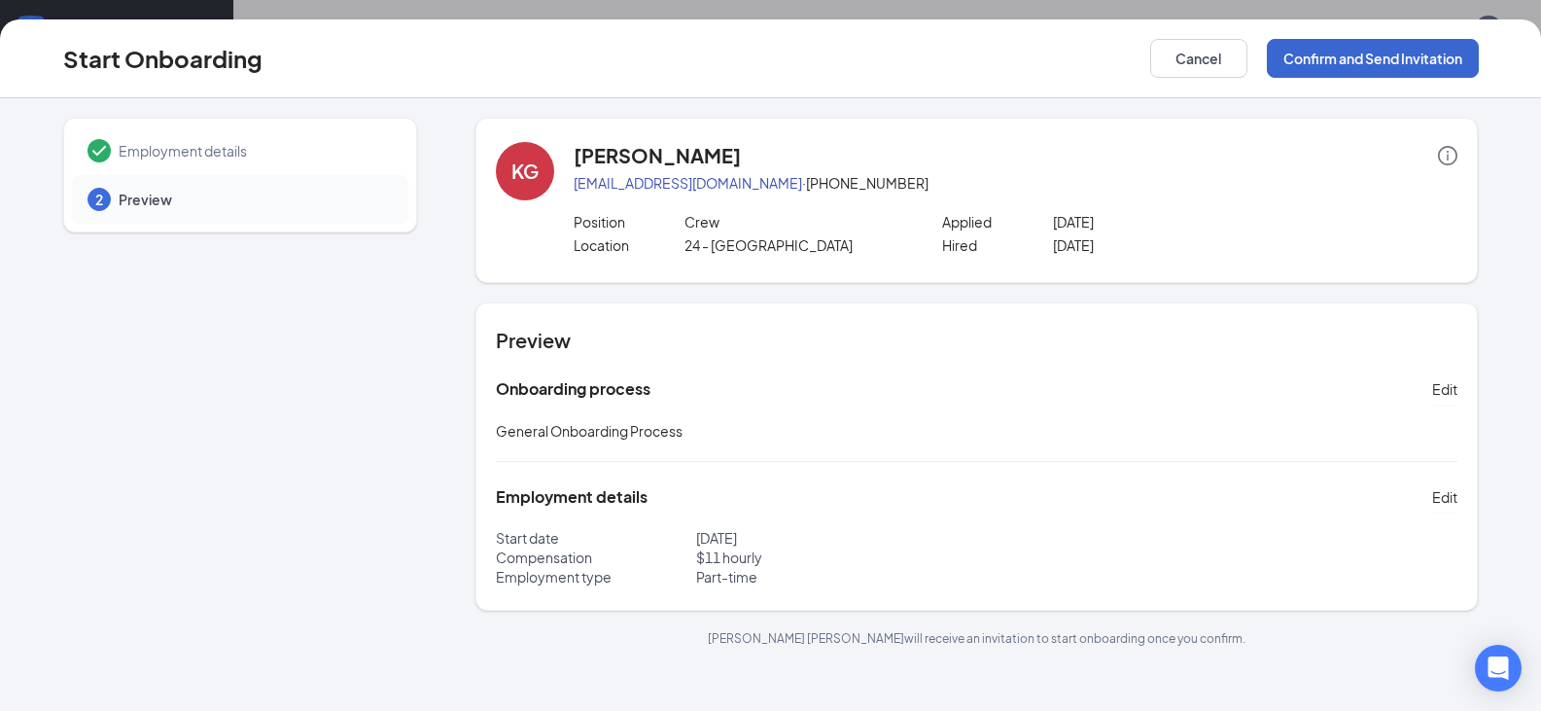
scroll to position [0, 0]
click at [1367, 54] on button "Confirm and Send Invitation" at bounding box center [1373, 58] width 212 height 39
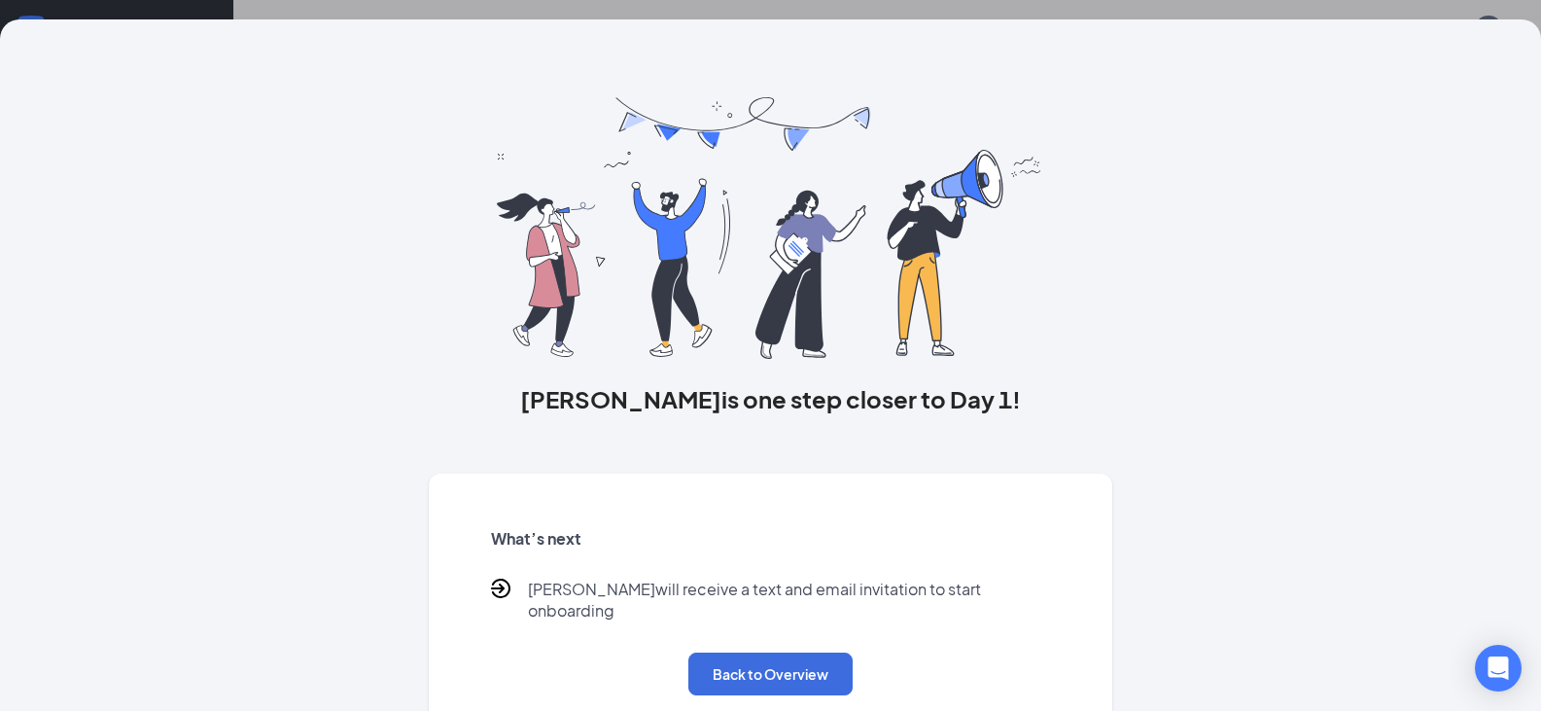
scroll to position [181, 0]
click at [768, 665] on button "Back to Overview" at bounding box center [770, 673] width 164 height 43
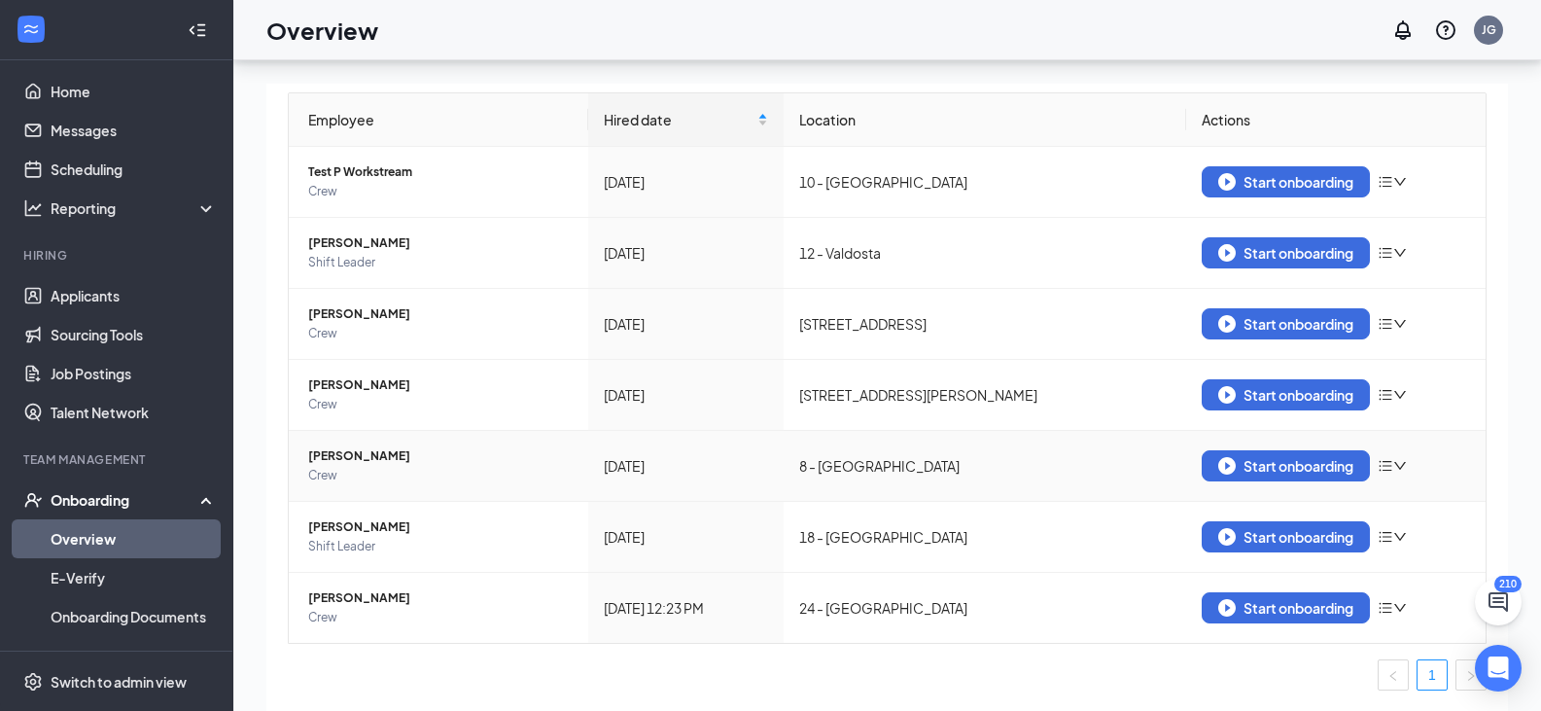
scroll to position [87, 0]
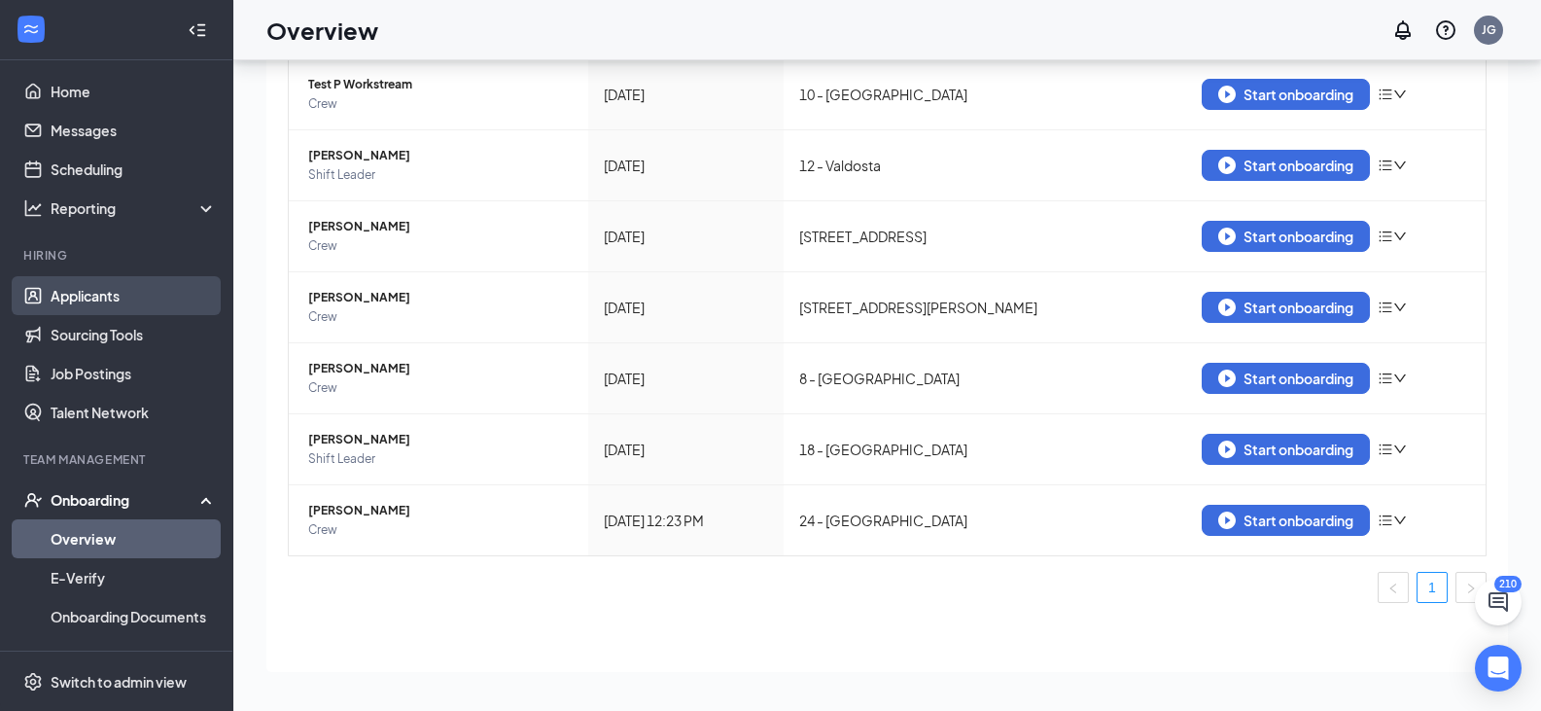
click at [87, 298] on link "Applicants" at bounding box center [134, 295] width 166 height 39
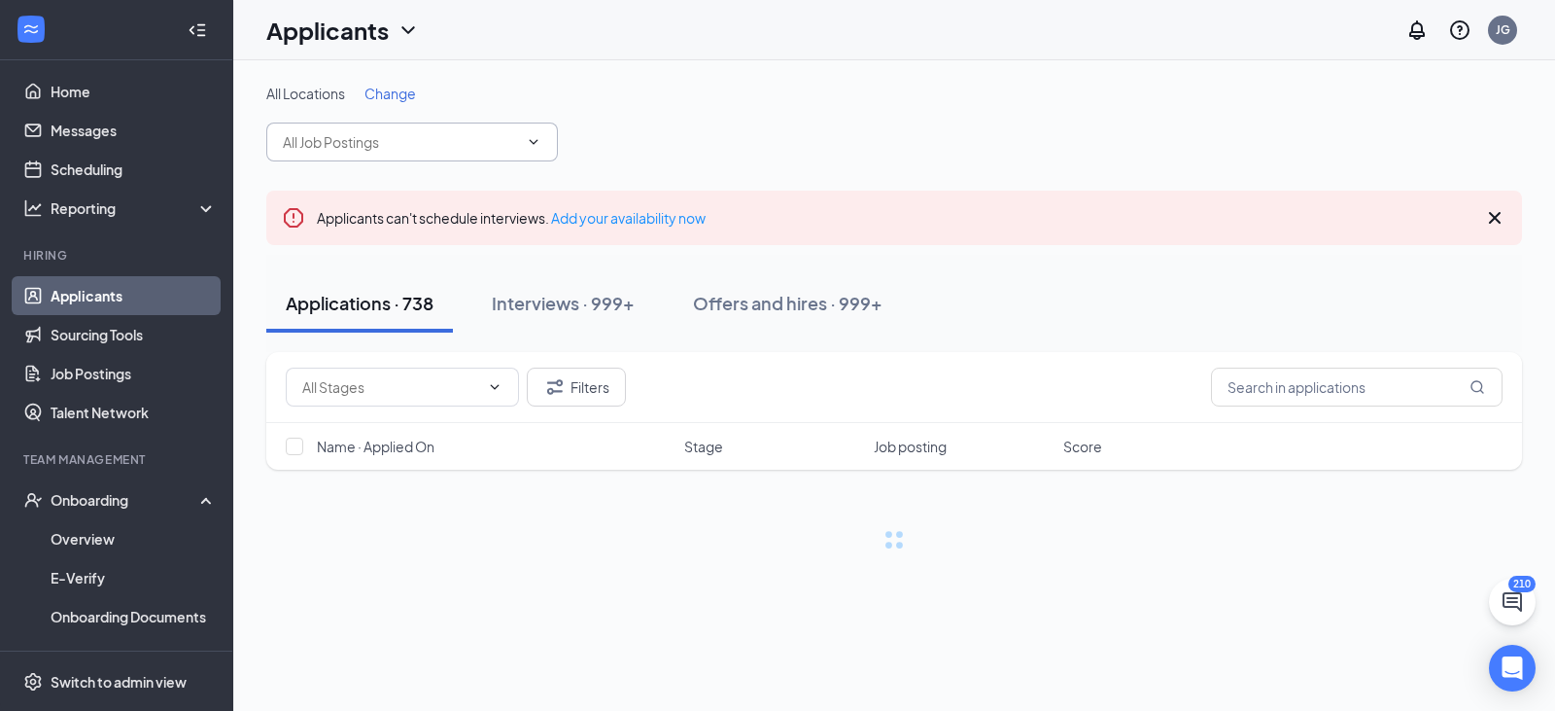
click at [528, 138] on icon "ChevronDown" at bounding box center [534, 142] width 16 height 16
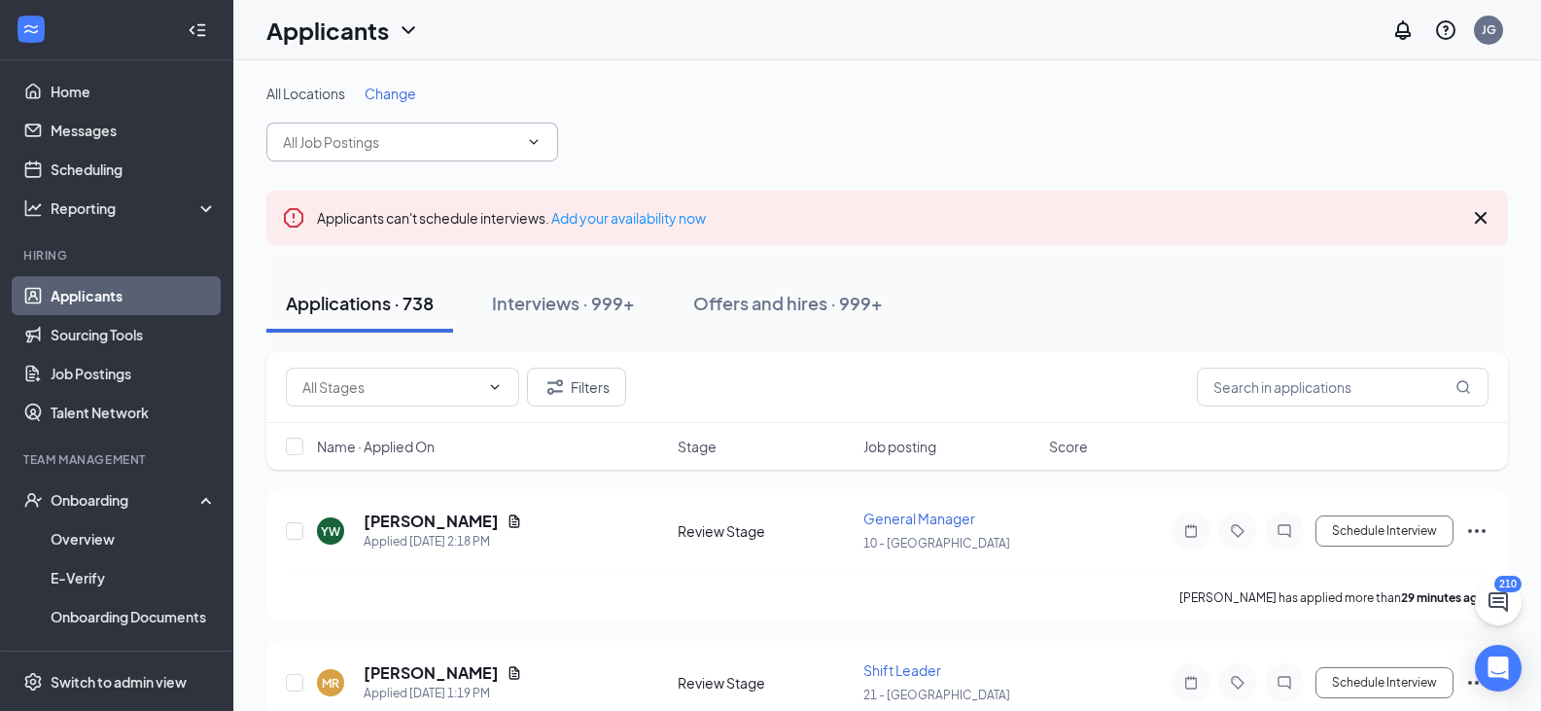
click at [407, 145] on input "text" at bounding box center [400, 141] width 235 height 21
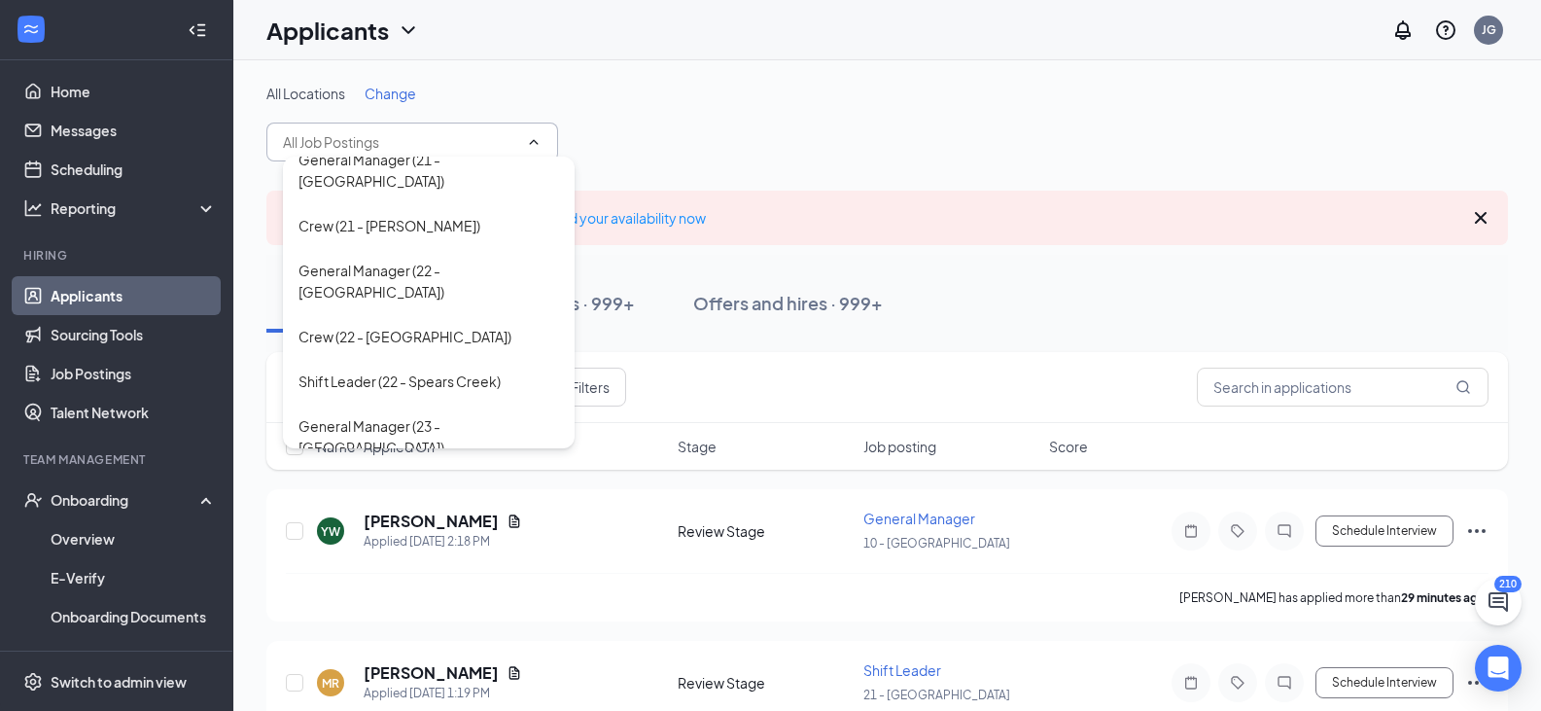
scroll to position [2044, 0]
click at [363, 636] on div "Crew (24 - [GEOGRAPHIC_DATA])" at bounding box center [404, 646] width 213 height 21
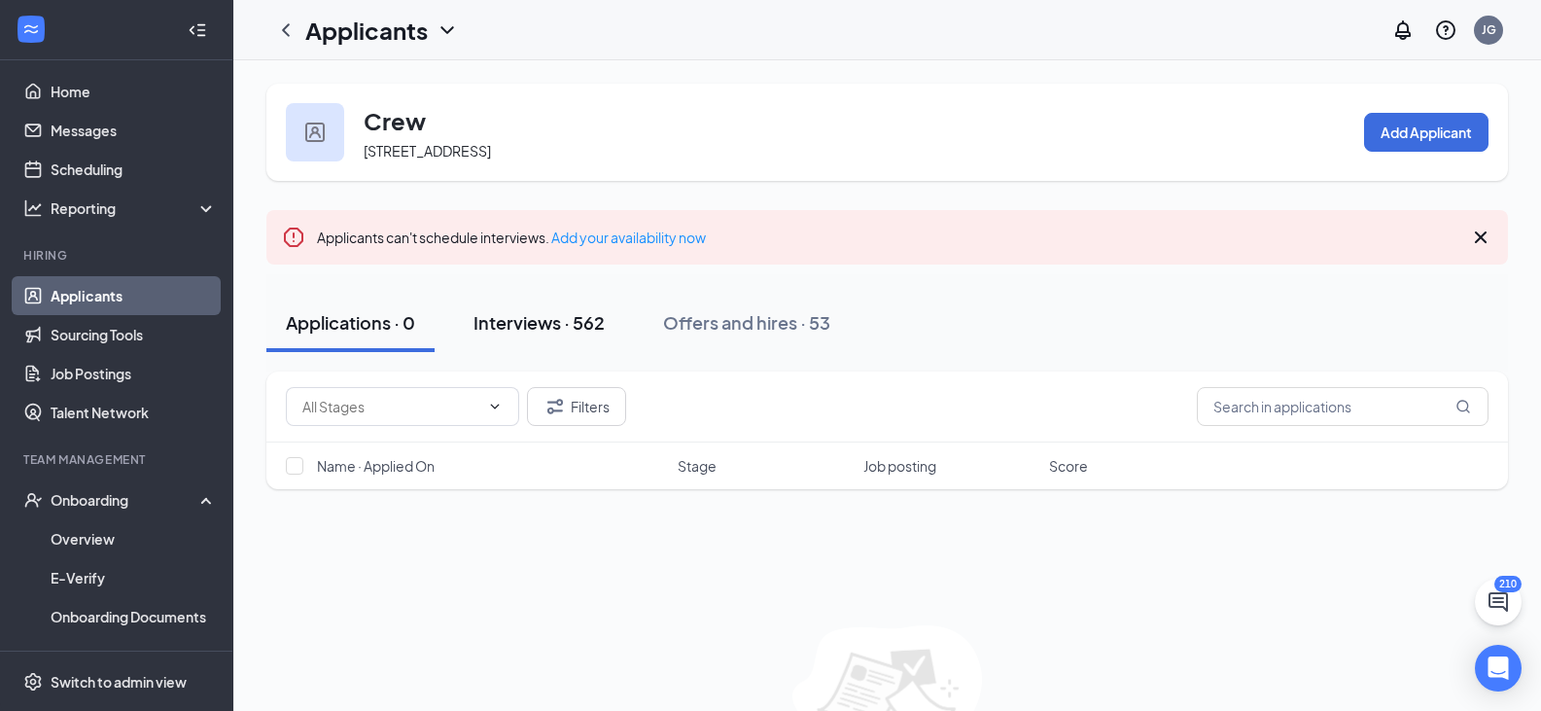
click at [554, 318] on div "Interviews · 562" at bounding box center [538, 322] width 131 height 24
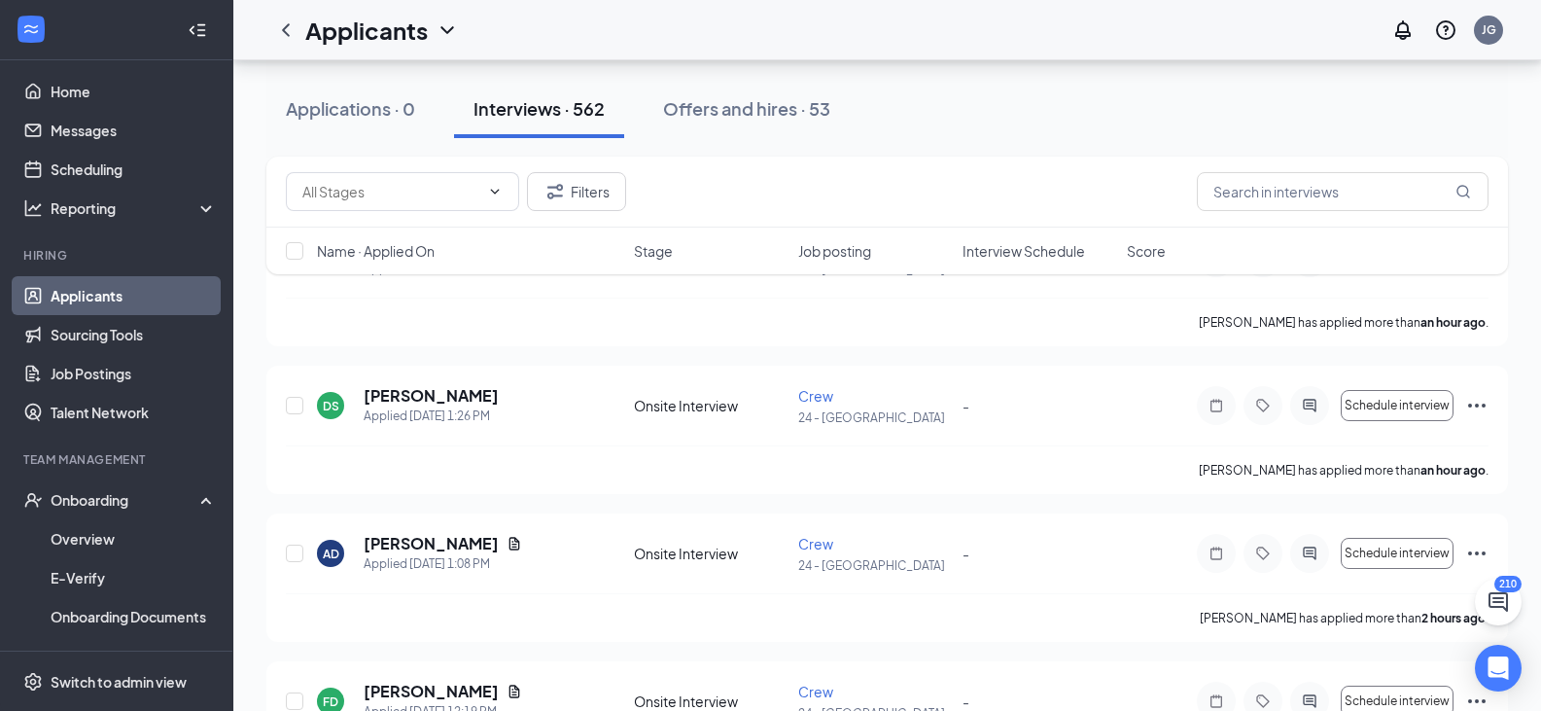
scroll to position [292, 0]
click at [1248, 202] on input "text" at bounding box center [1343, 191] width 292 height 39
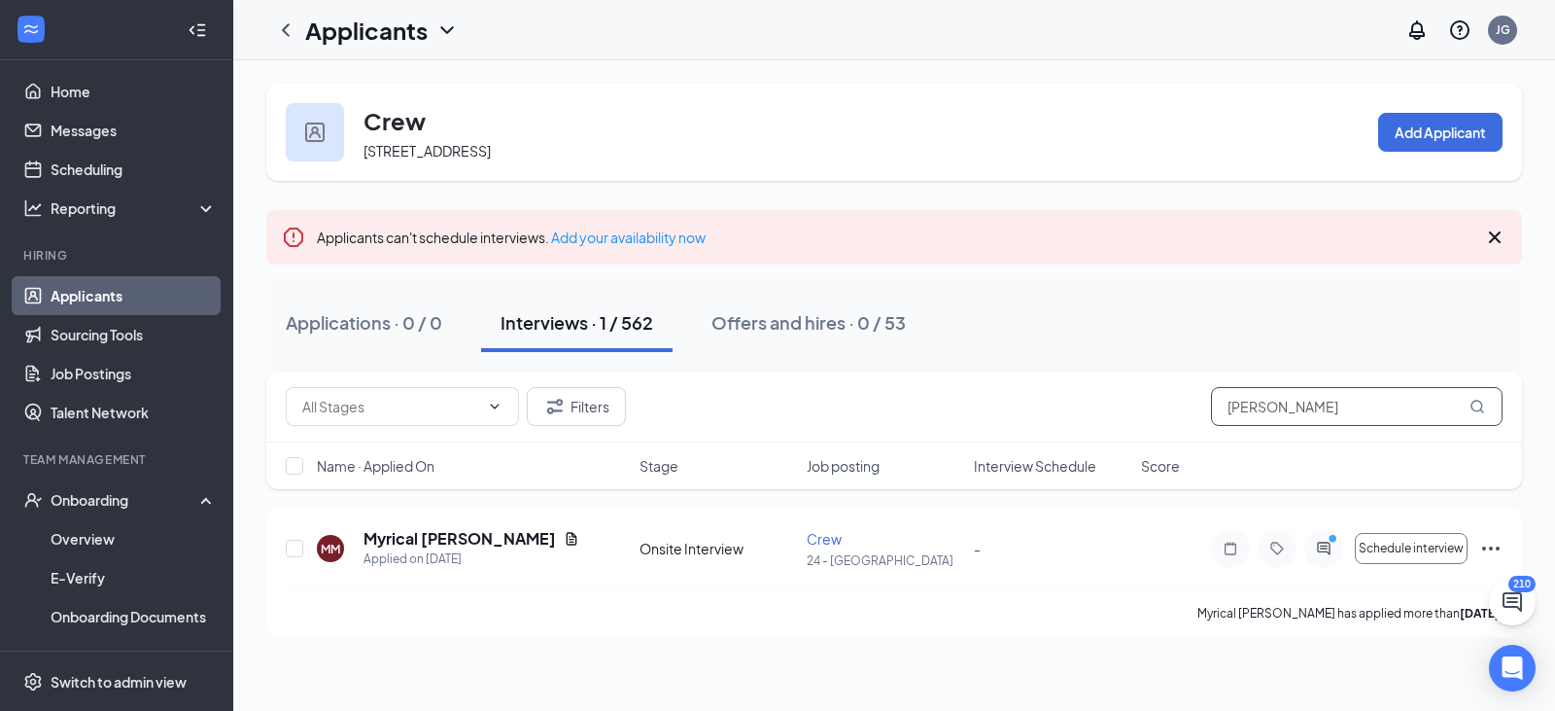
type input "[PERSON_NAME]"
click at [1315, 421] on input "[PERSON_NAME]" at bounding box center [1357, 406] width 292 height 39
click at [1482, 401] on icon "MagnifyingGlass" at bounding box center [1478, 407] width 16 height 16
click at [91, 288] on link "Applicants" at bounding box center [134, 295] width 166 height 39
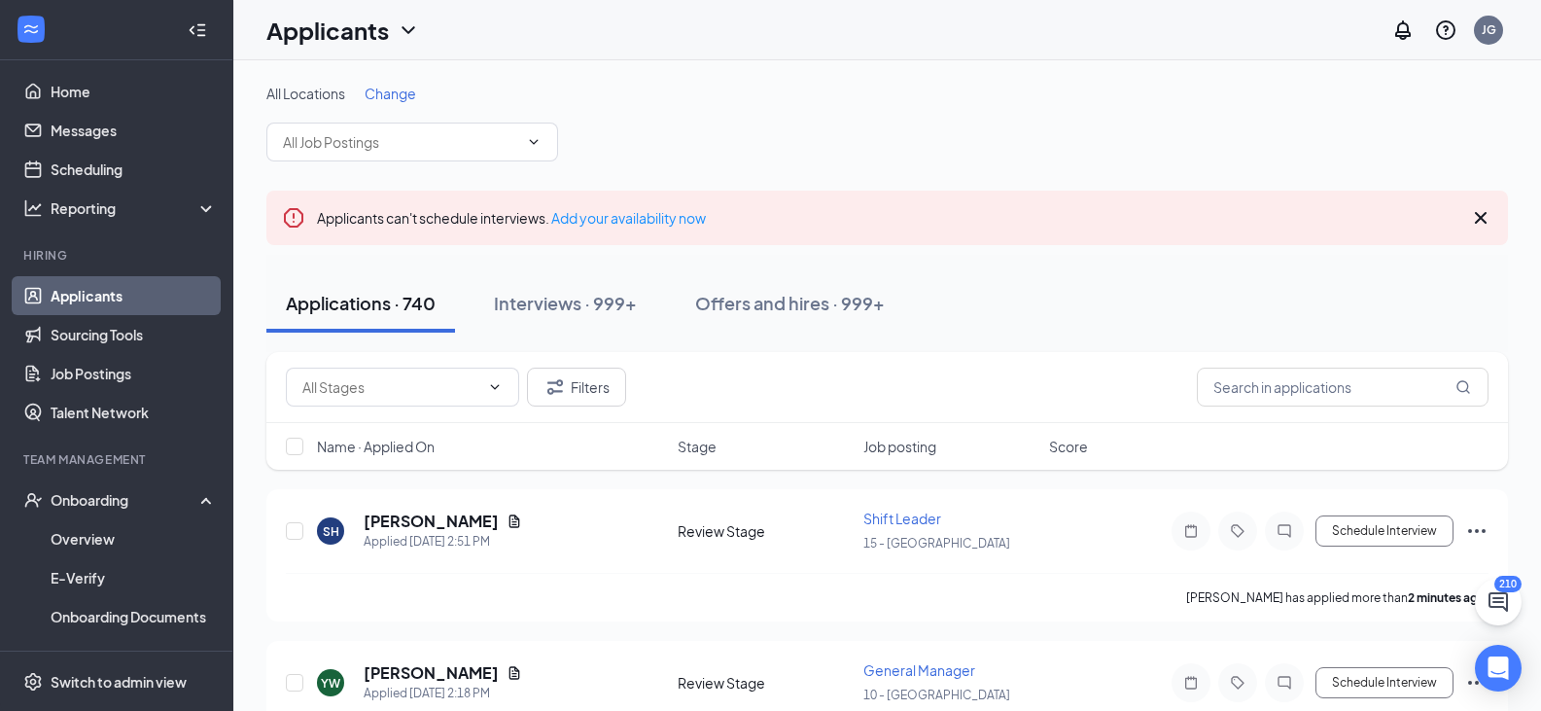
click at [559, 332] on div "Applications · 740 Interviews · 999+ Offers and hires · 999+" at bounding box center [886, 303] width 1241 height 97
click at [558, 300] on div "Interviews · 999+" at bounding box center [565, 303] width 143 height 24
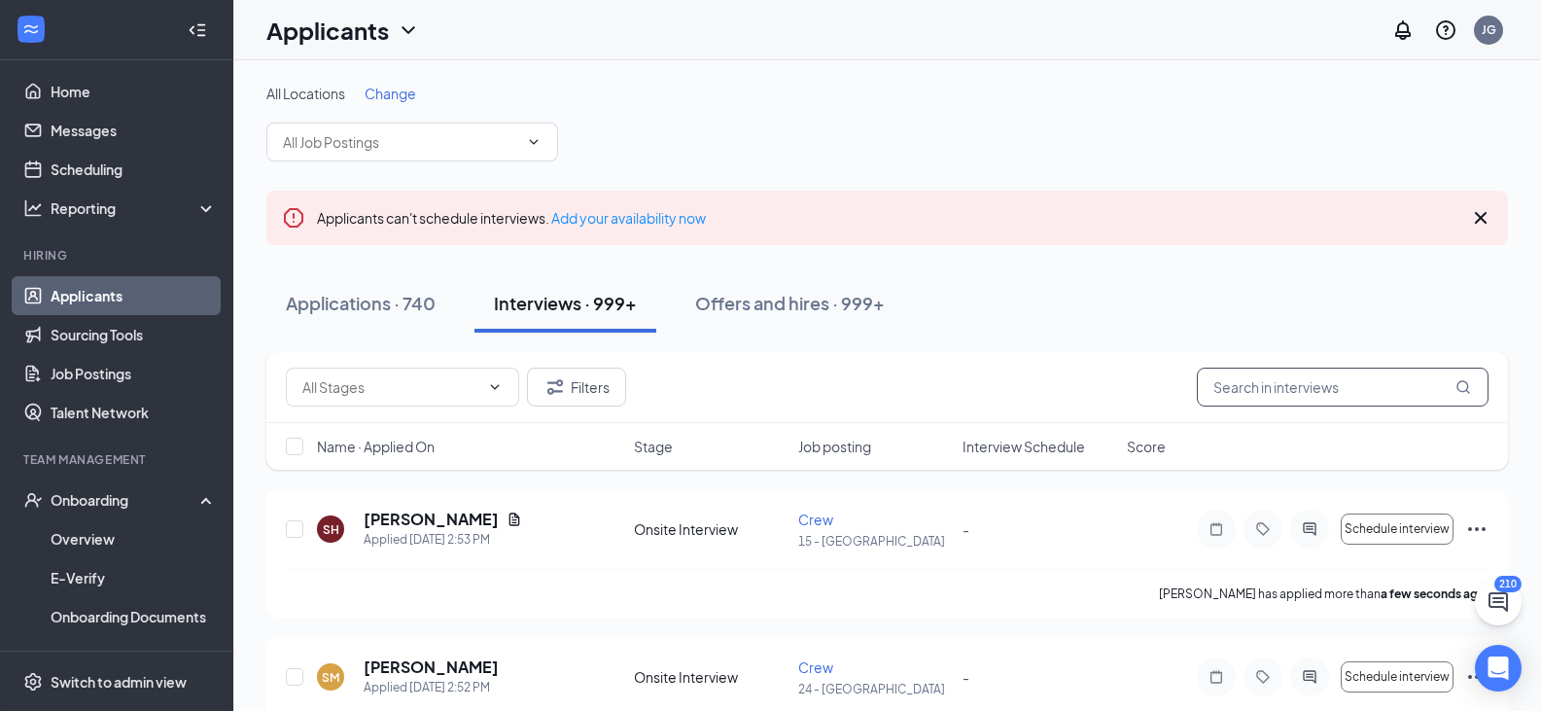
click at [1295, 392] on input "text" at bounding box center [1343, 386] width 292 height 39
click at [422, 669] on h5 "[PERSON_NAME]" at bounding box center [431, 666] width 135 height 21
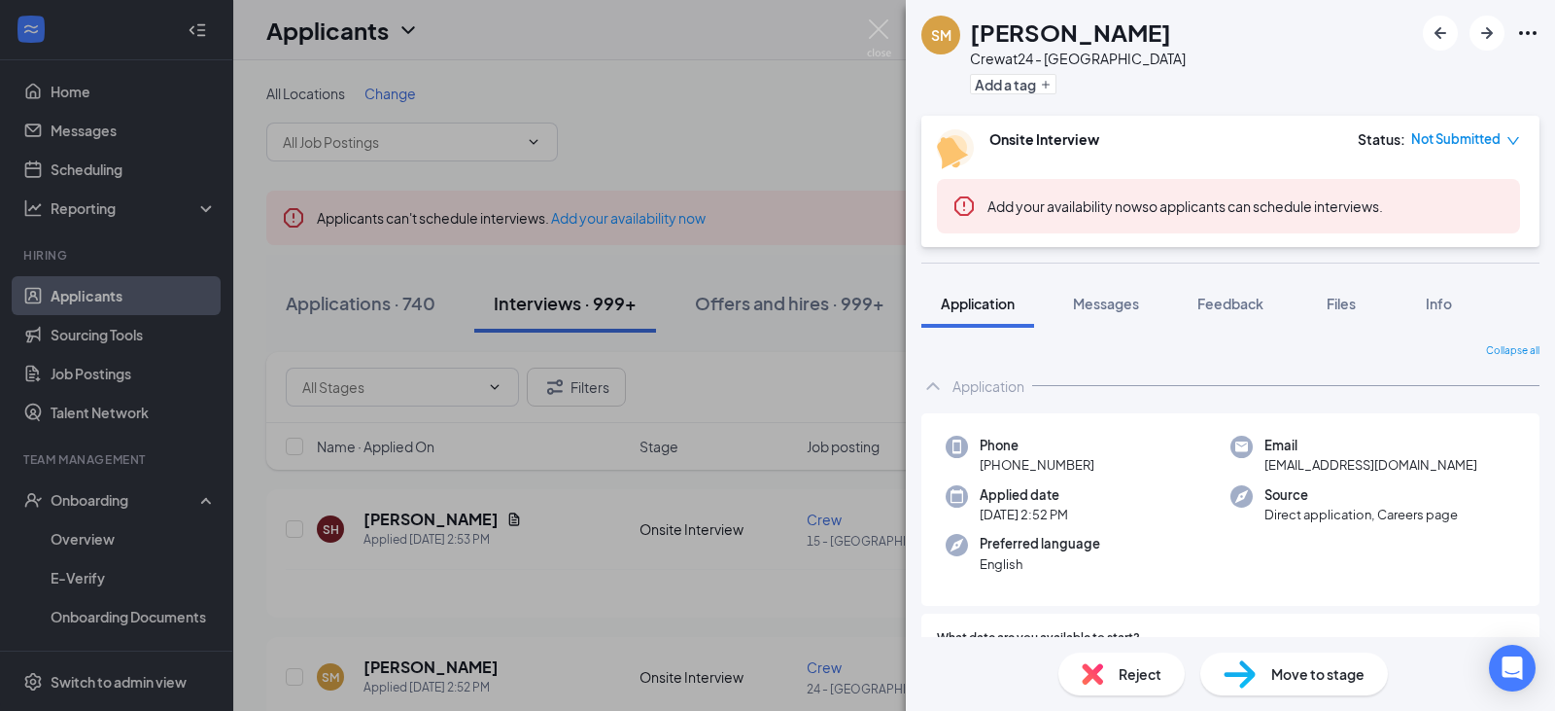
click at [1288, 657] on div "Move to stage" at bounding box center [1295, 673] width 188 height 43
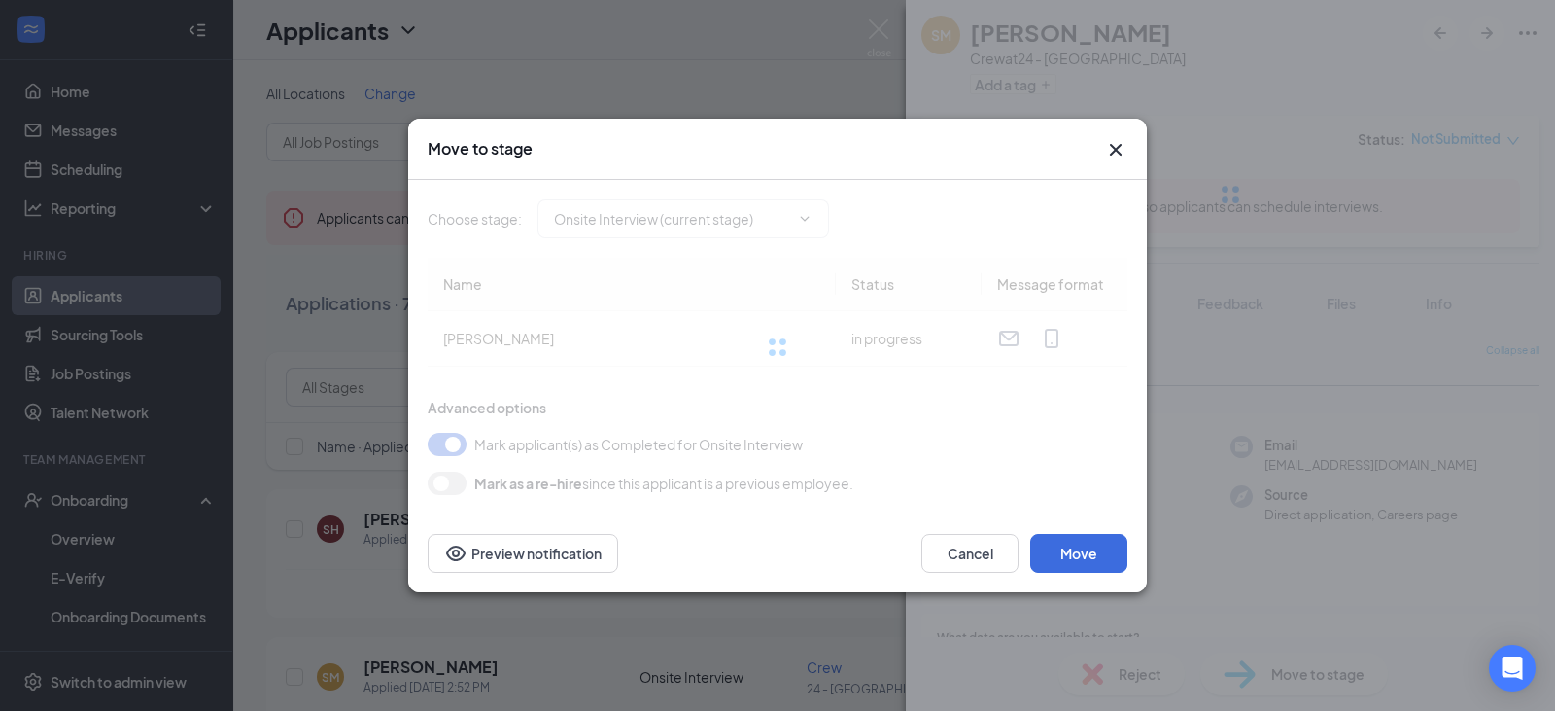
type input "Hiring Complete (final stage)"
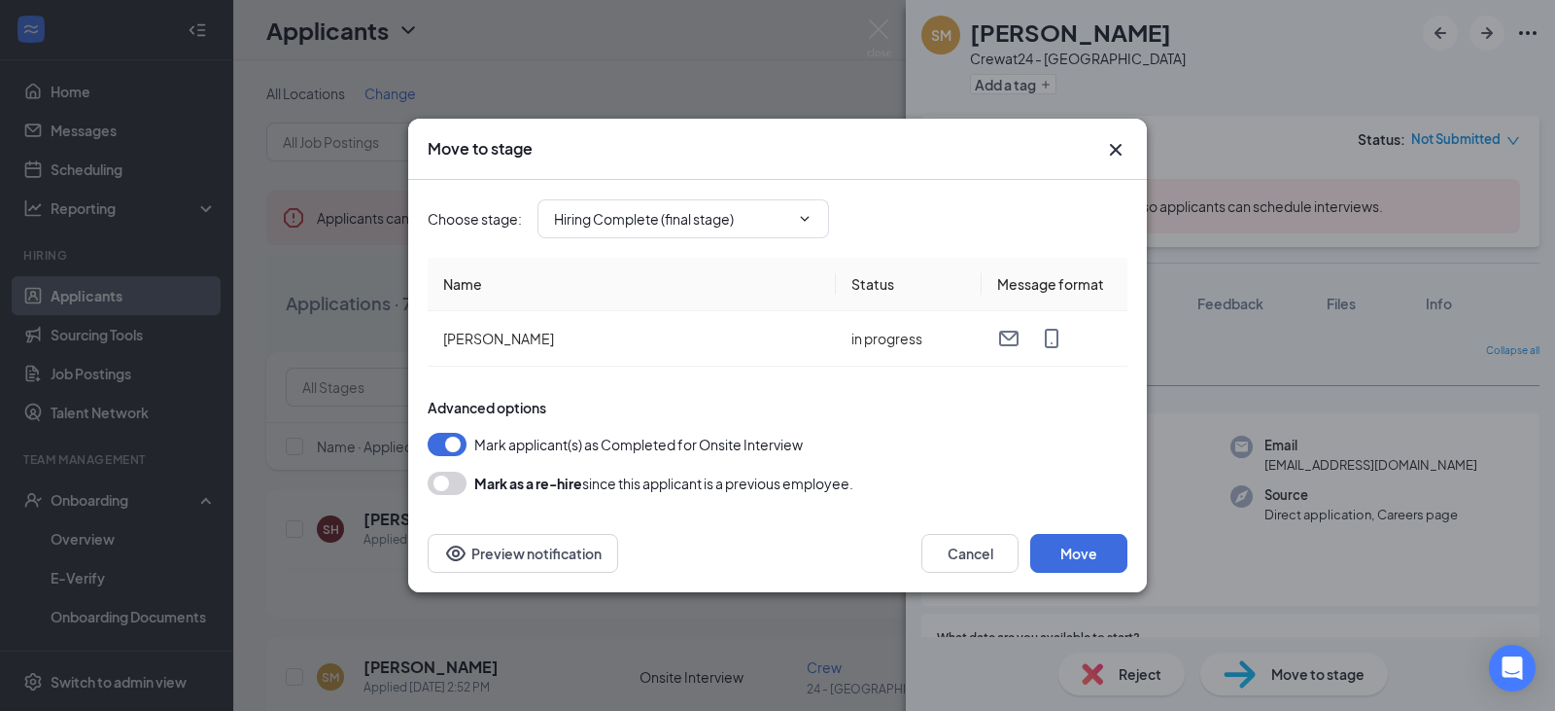
click at [1055, 461] on div "Advanced options Mark applicant(s) as Completed for Onsite Interview [PERSON_NA…" at bounding box center [778, 446] width 700 height 97
click at [1072, 544] on button "Move" at bounding box center [1078, 553] width 97 height 39
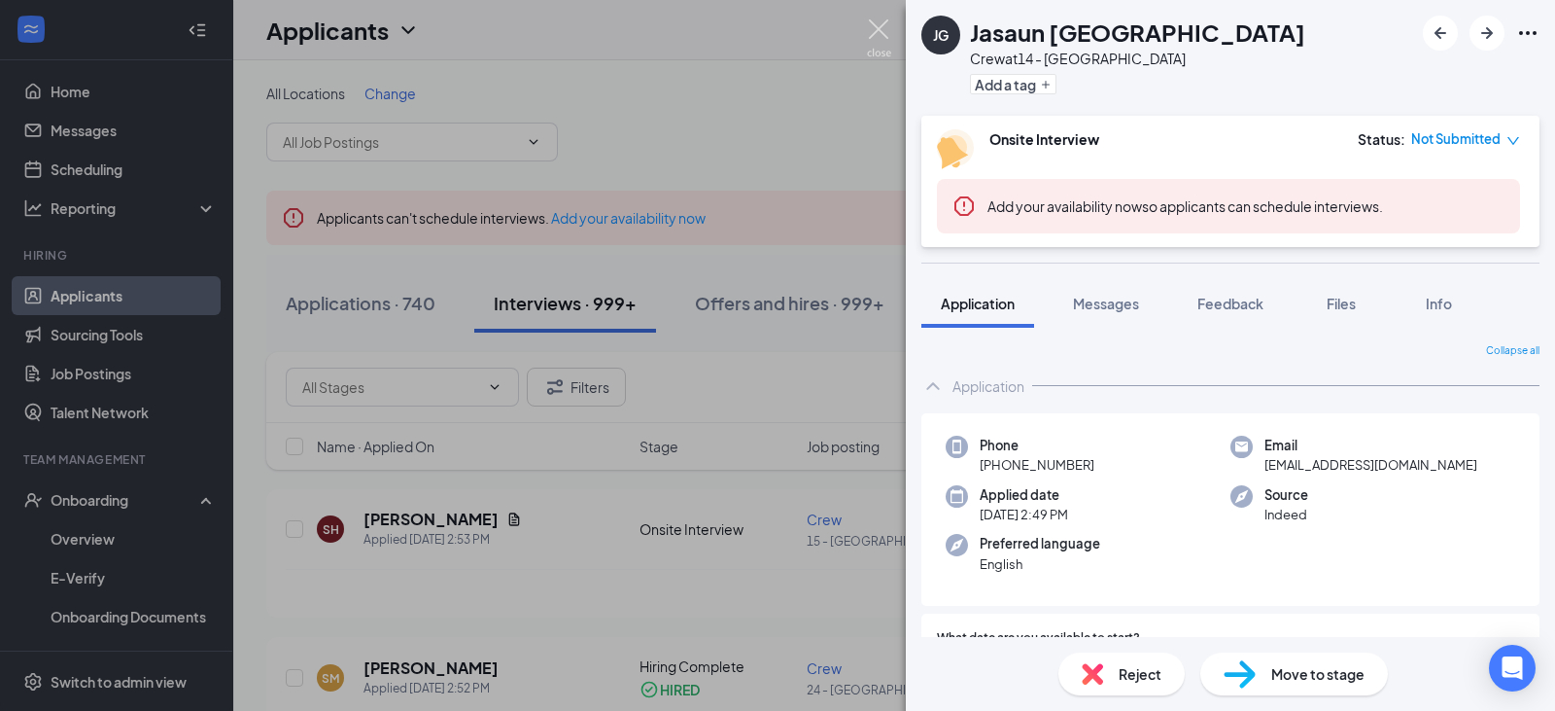
click at [870, 22] on img at bounding box center [879, 38] width 24 height 38
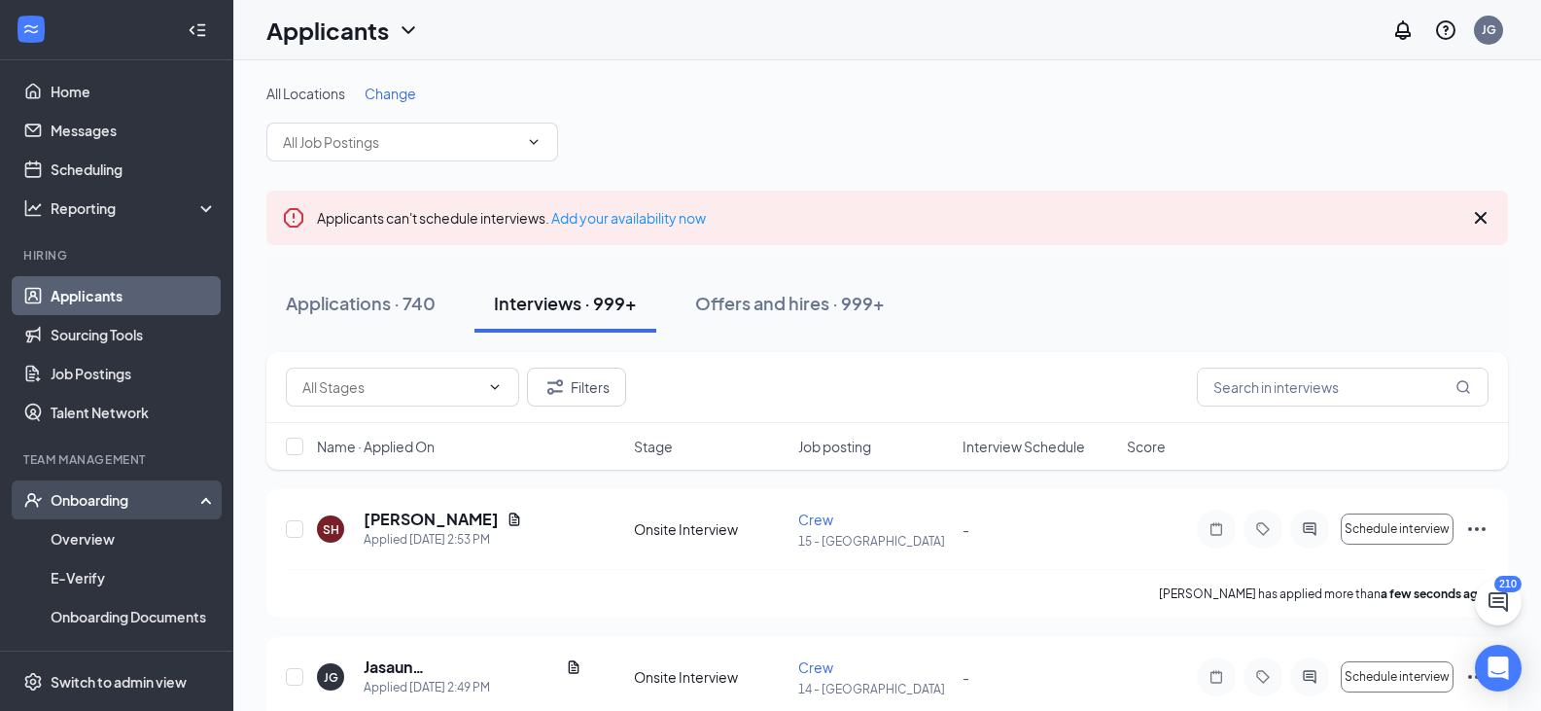
click at [101, 498] on div "Onboarding" at bounding box center [126, 499] width 150 height 19
click at [93, 503] on div "Onboarding" at bounding box center [126, 499] width 150 height 19
click at [86, 527] on link "Overview" at bounding box center [134, 538] width 166 height 39
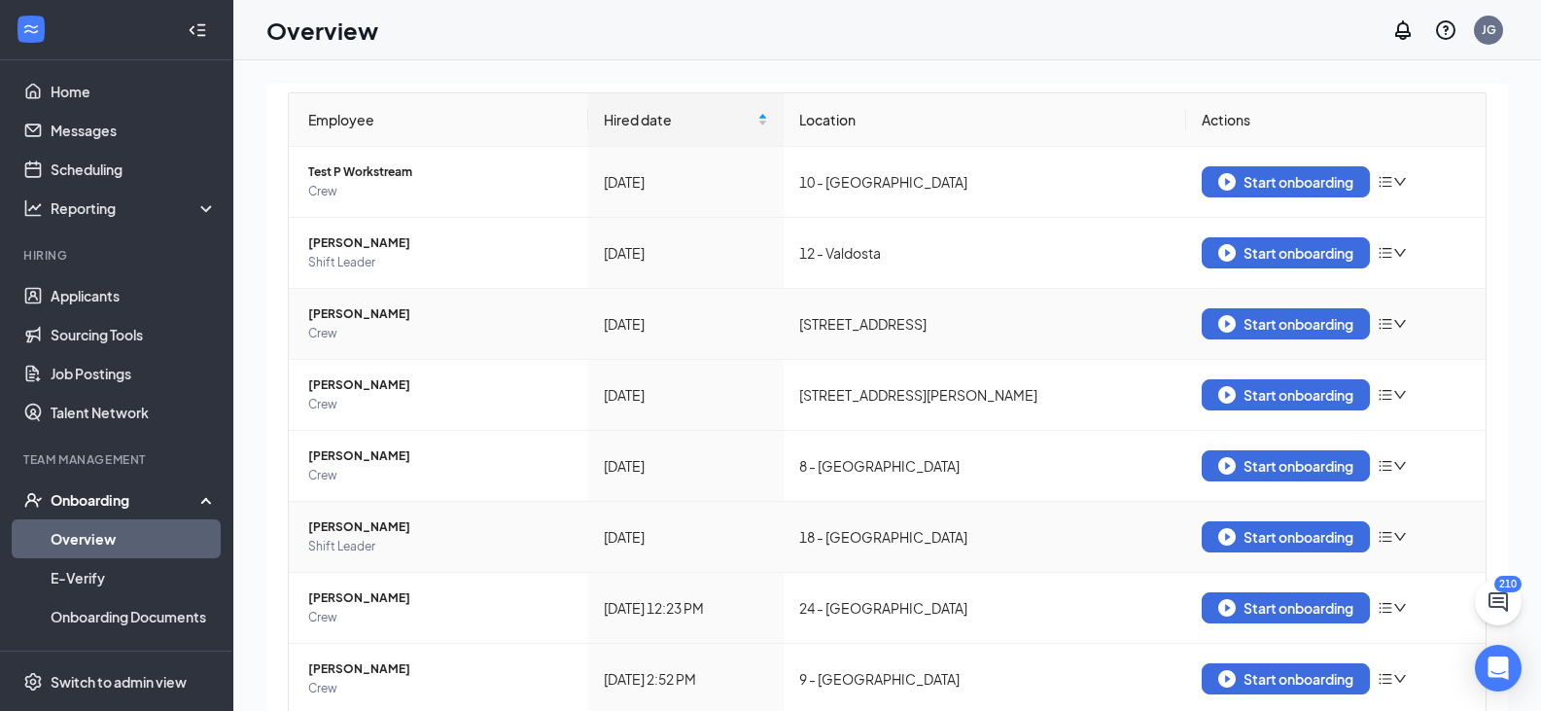
scroll to position [323, 0]
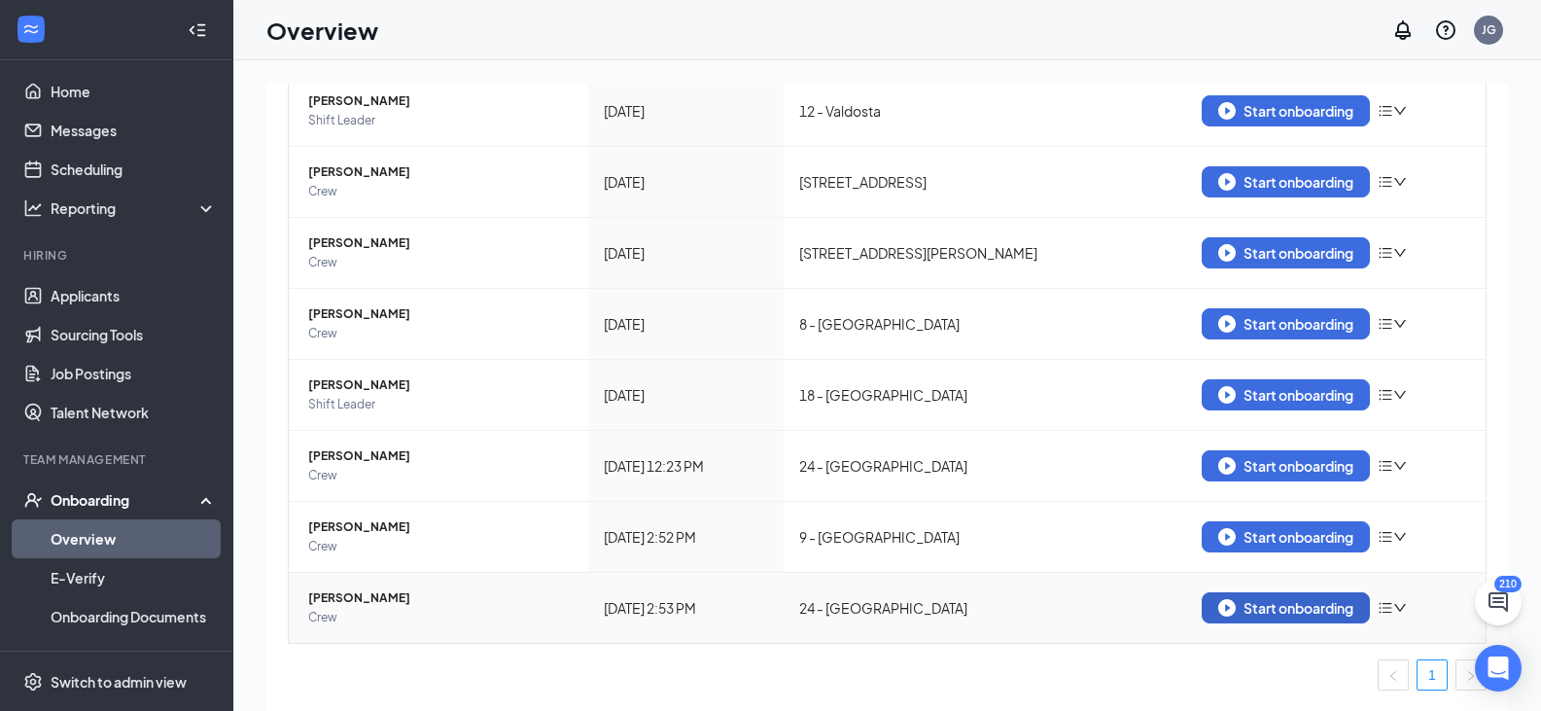
click at [1232, 601] on div "Start onboarding" at bounding box center [1285, 607] width 135 height 17
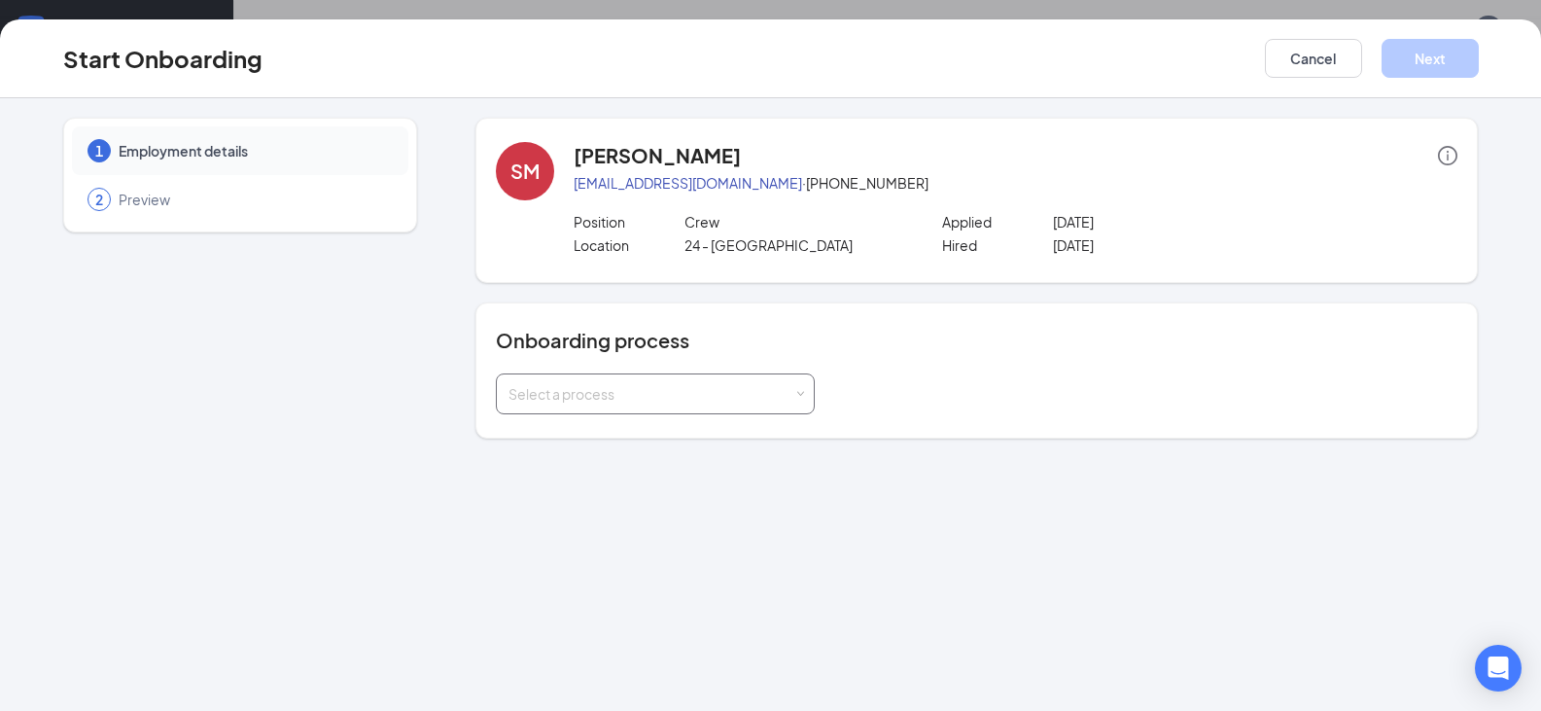
click at [793, 392] on div "Select a process" at bounding box center [650, 393] width 285 height 19
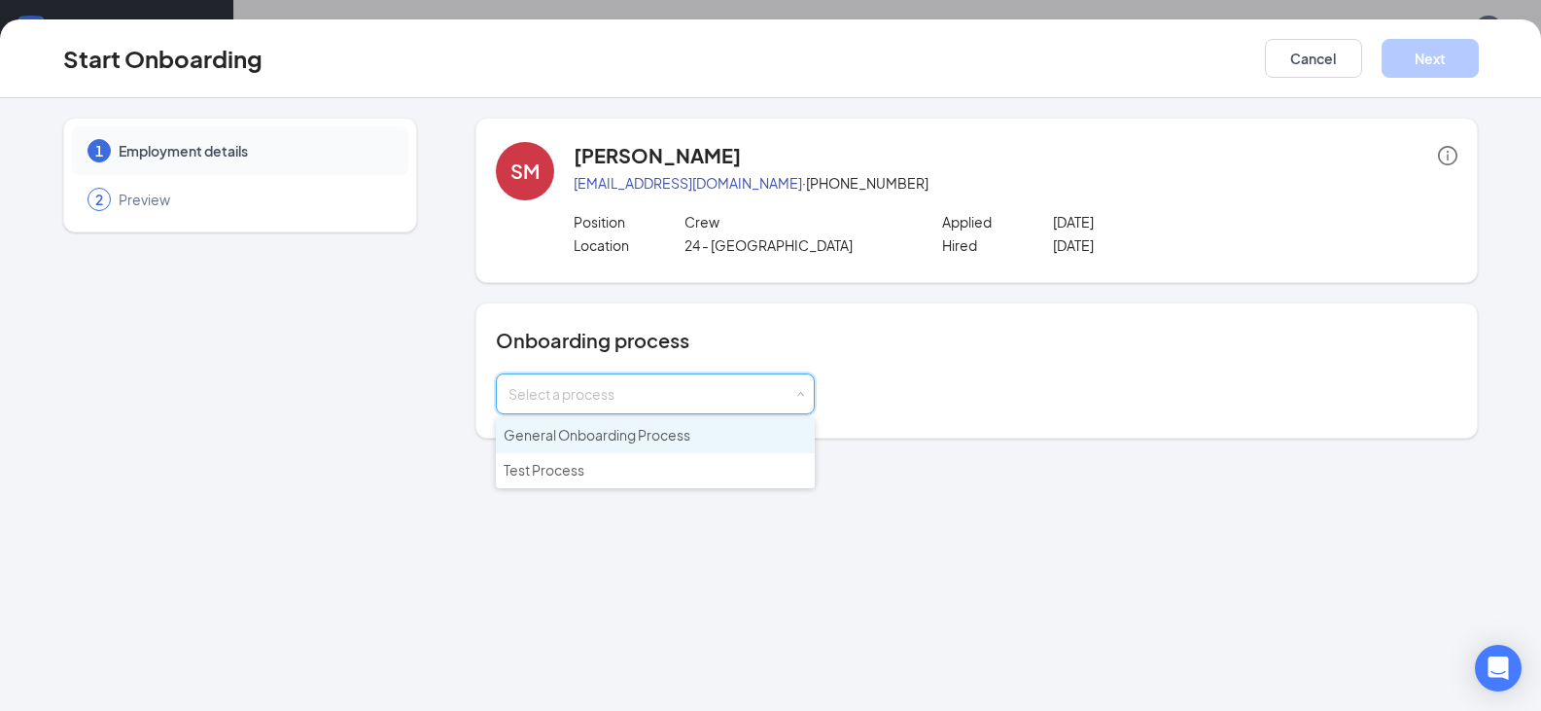
click at [662, 440] on span "General Onboarding Process" at bounding box center [597, 434] width 187 height 17
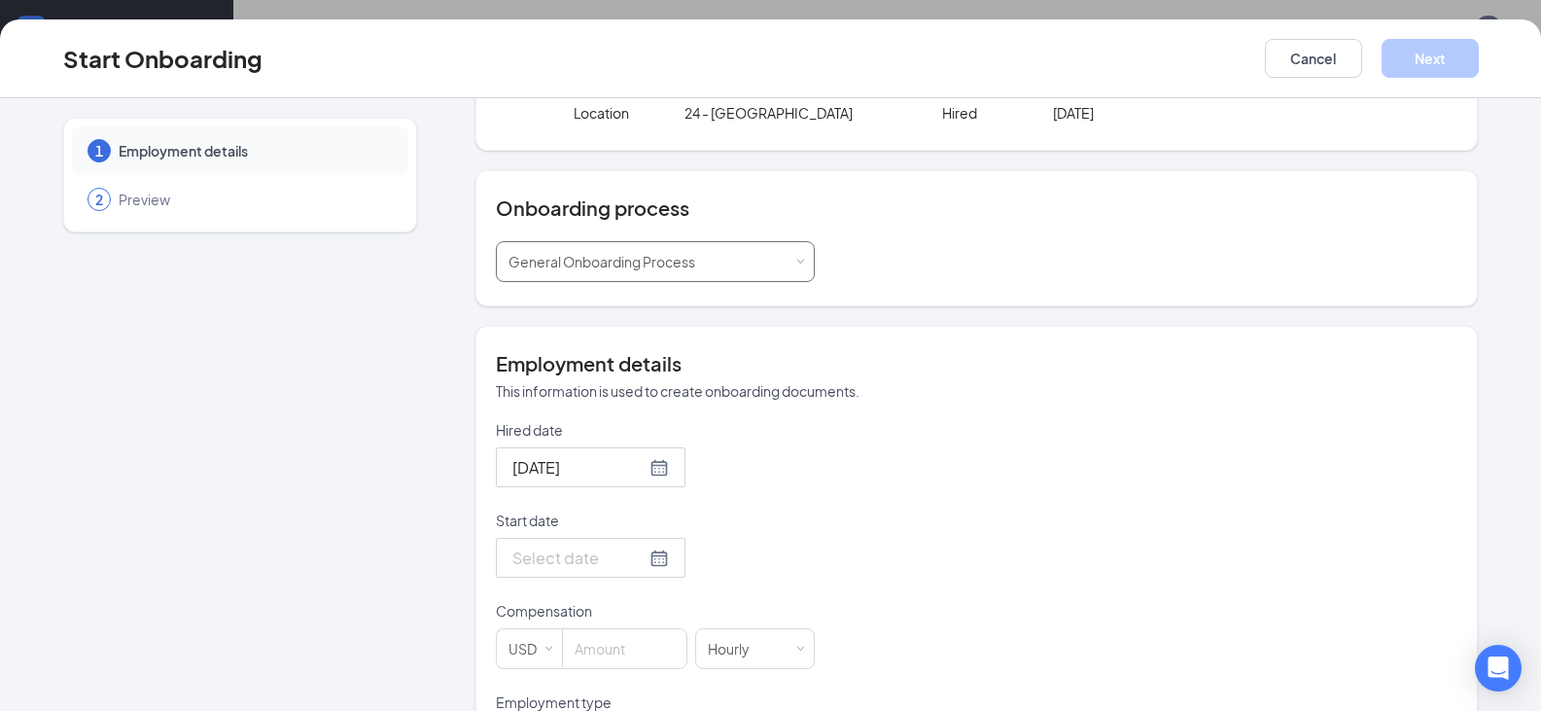
scroll to position [134, 0]
click at [572, 546] on input "Start date" at bounding box center [578, 555] width 133 height 24
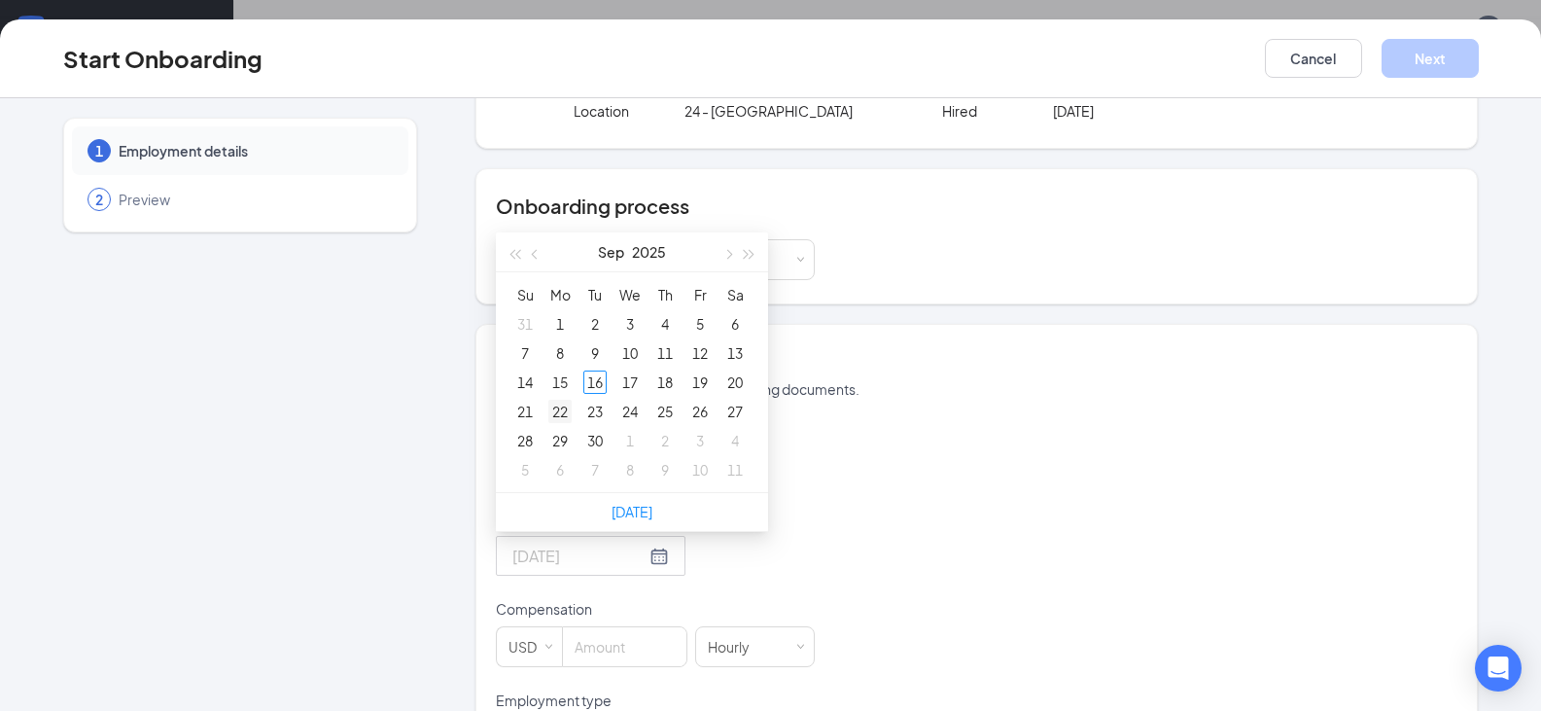
type input "[DATE]"
click at [557, 409] on div "22" at bounding box center [559, 411] width 23 height 23
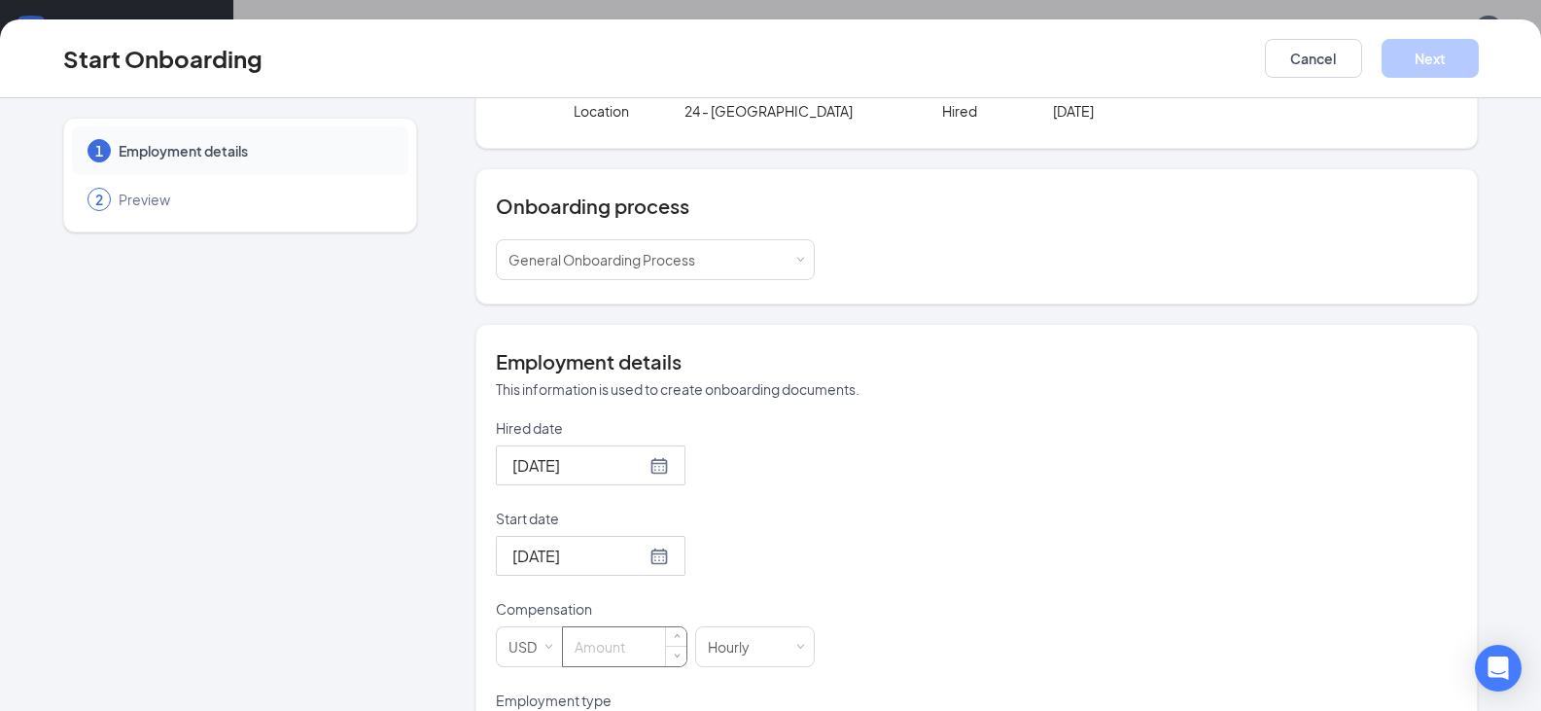
click at [588, 639] on input at bounding box center [624, 646] width 123 height 39
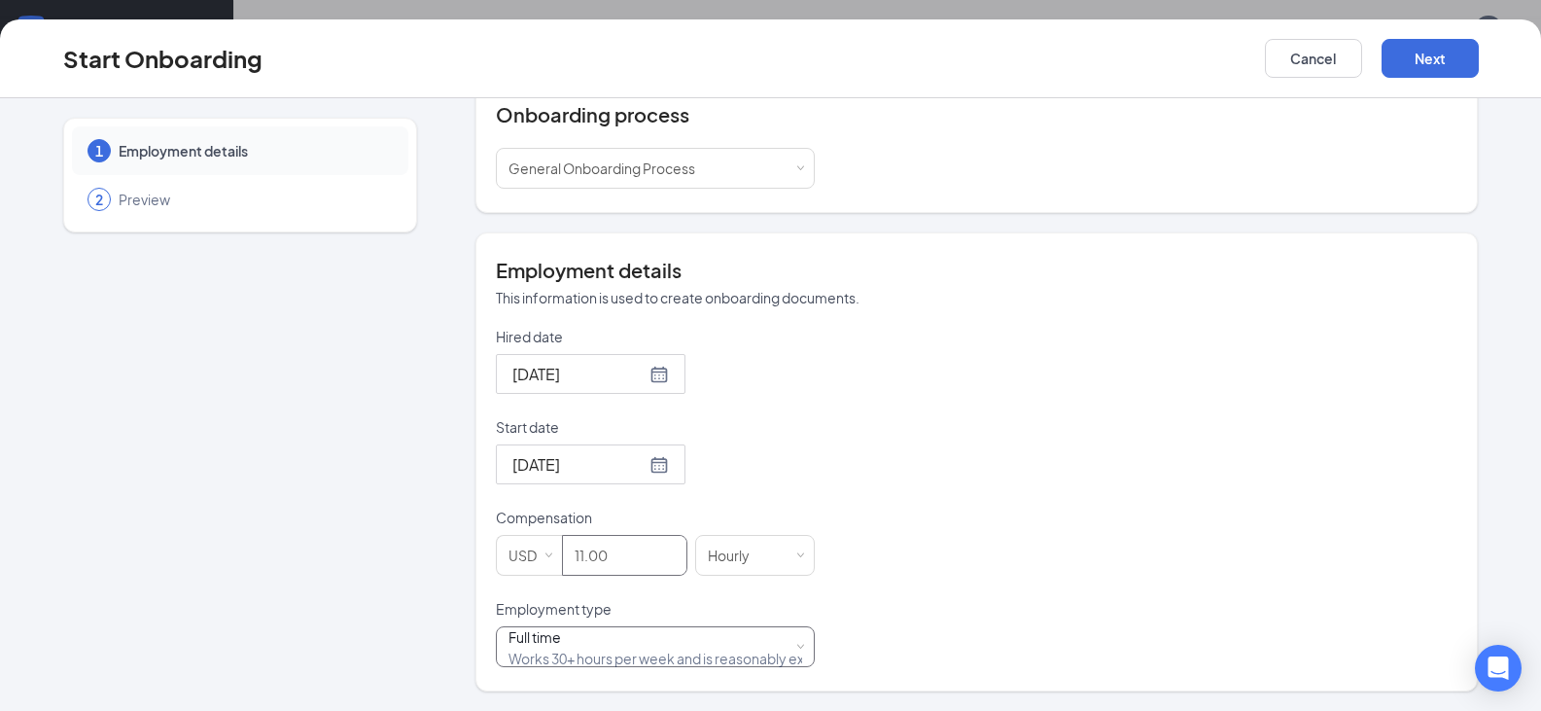
type input "11"
click at [780, 637] on div "Full time Works 30+ hours per week and is reasonably expected to work" at bounding box center [655, 646] width 294 height 39
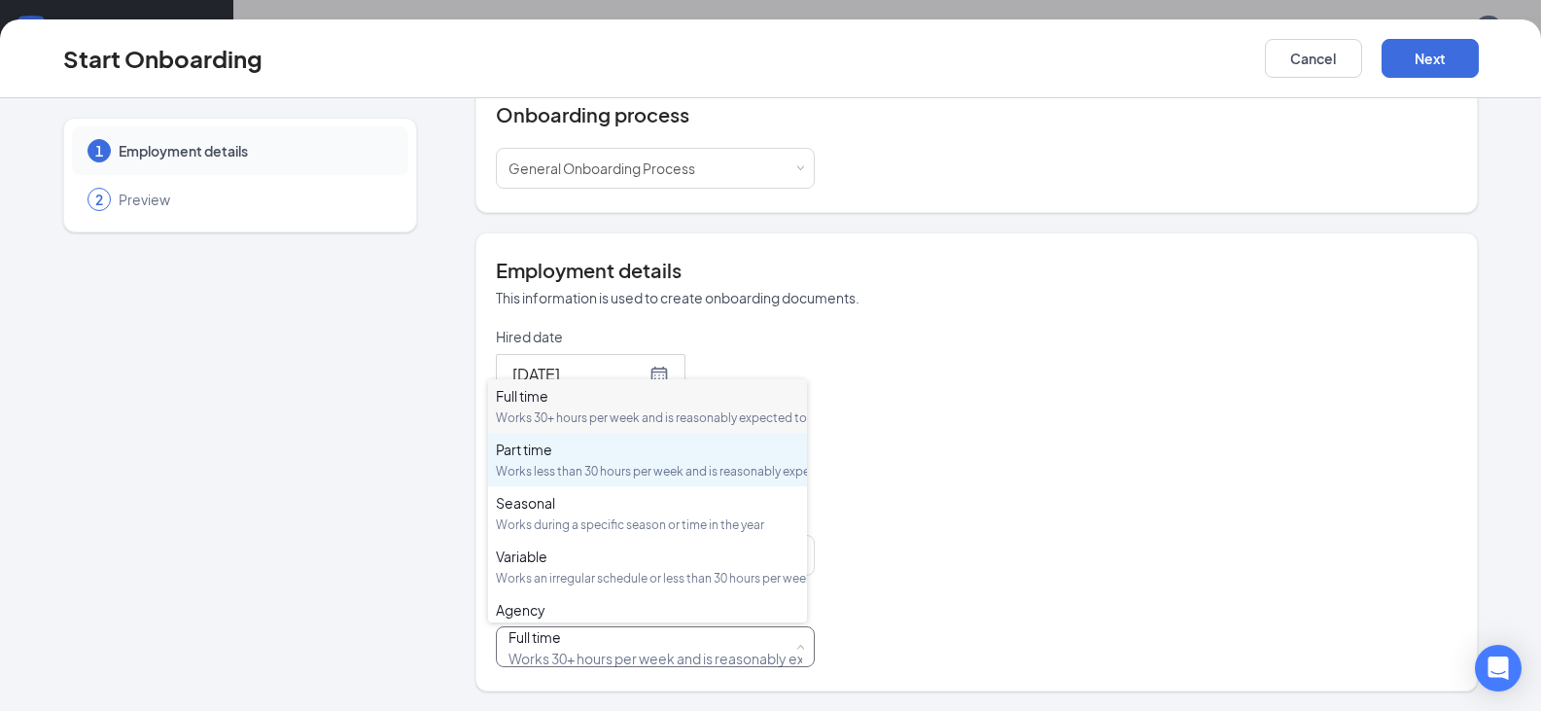
click at [633, 479] on div "Works less than 30 hours per week and is reasonably expected to work" at bounding box center [647, 471] width 303 height 17
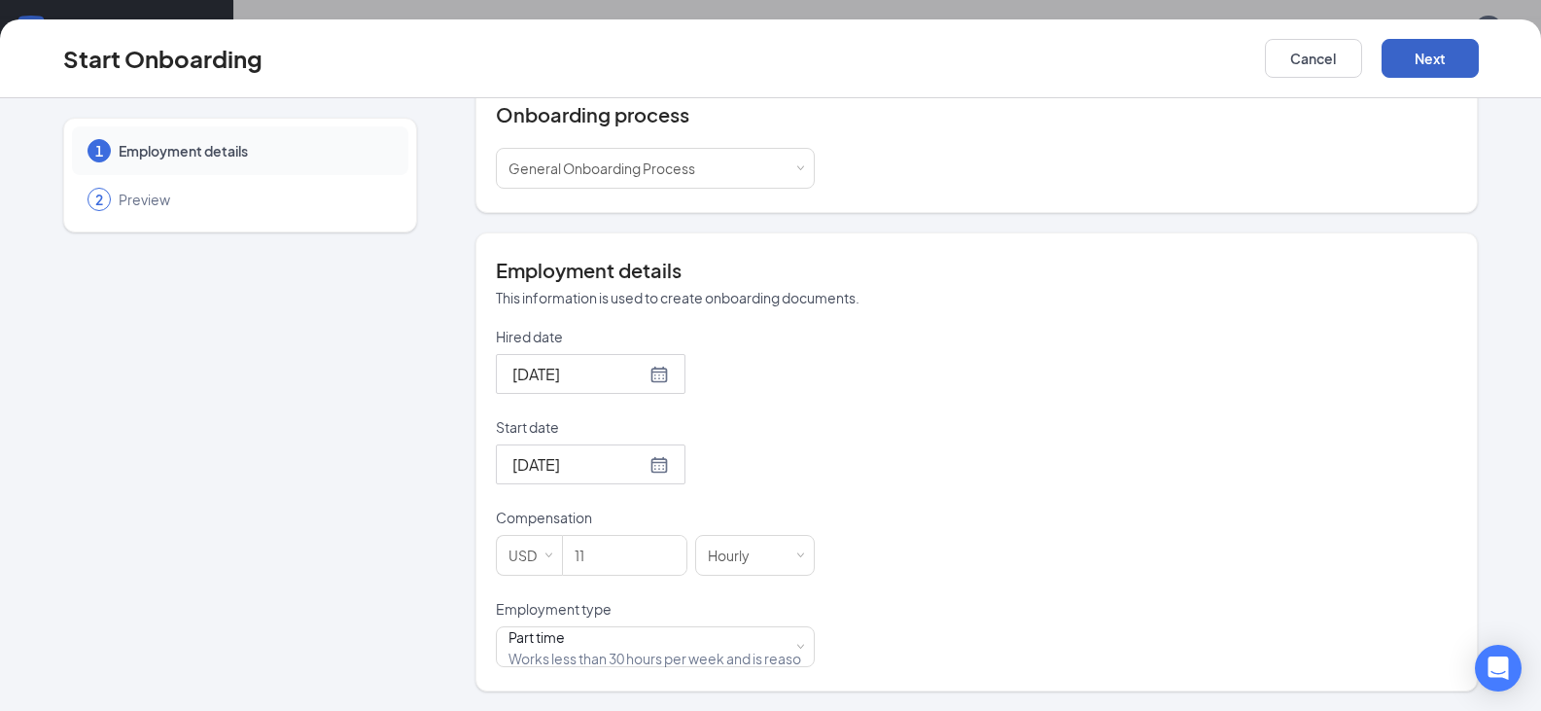
click at [1409, 72] on button "Next" at bounding box center [1429, 58] width 97 height 39
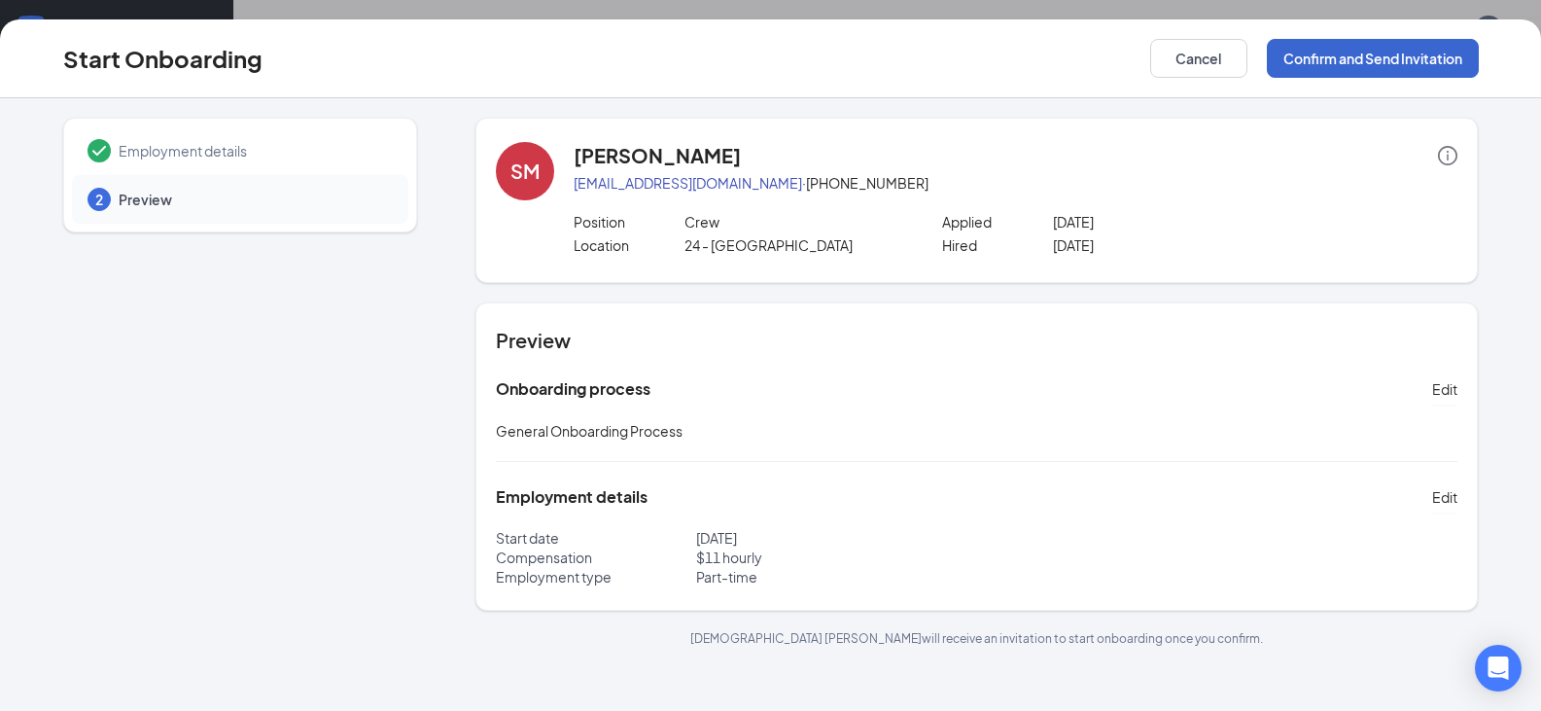
scroll to position [0, 0]
click at [1331, 56] on button "Confirm and Send Invitation" at bounding box center [1373, 58] width 212 height 39
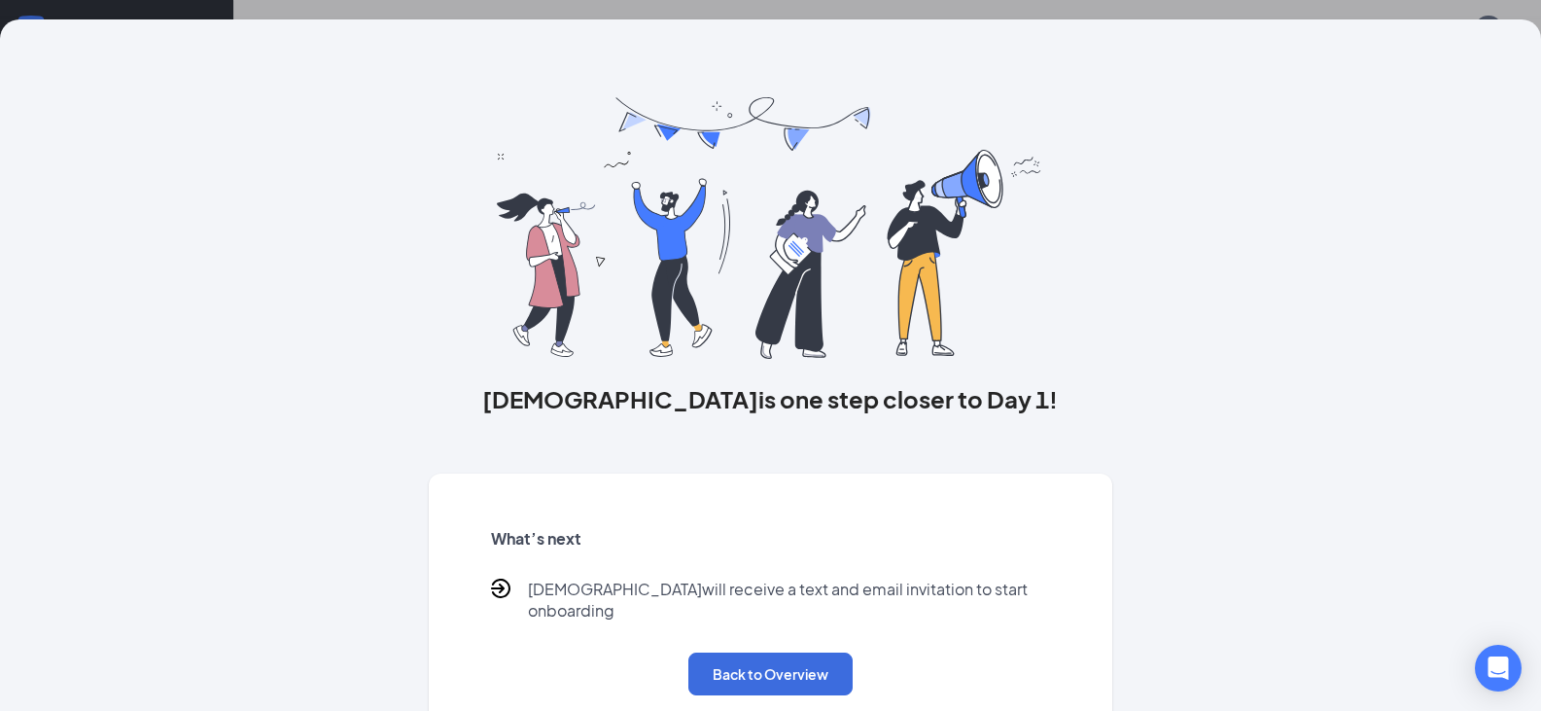
scroll to position [252, 0]
